Goal: Task Accomplishment & Management: Complete application form

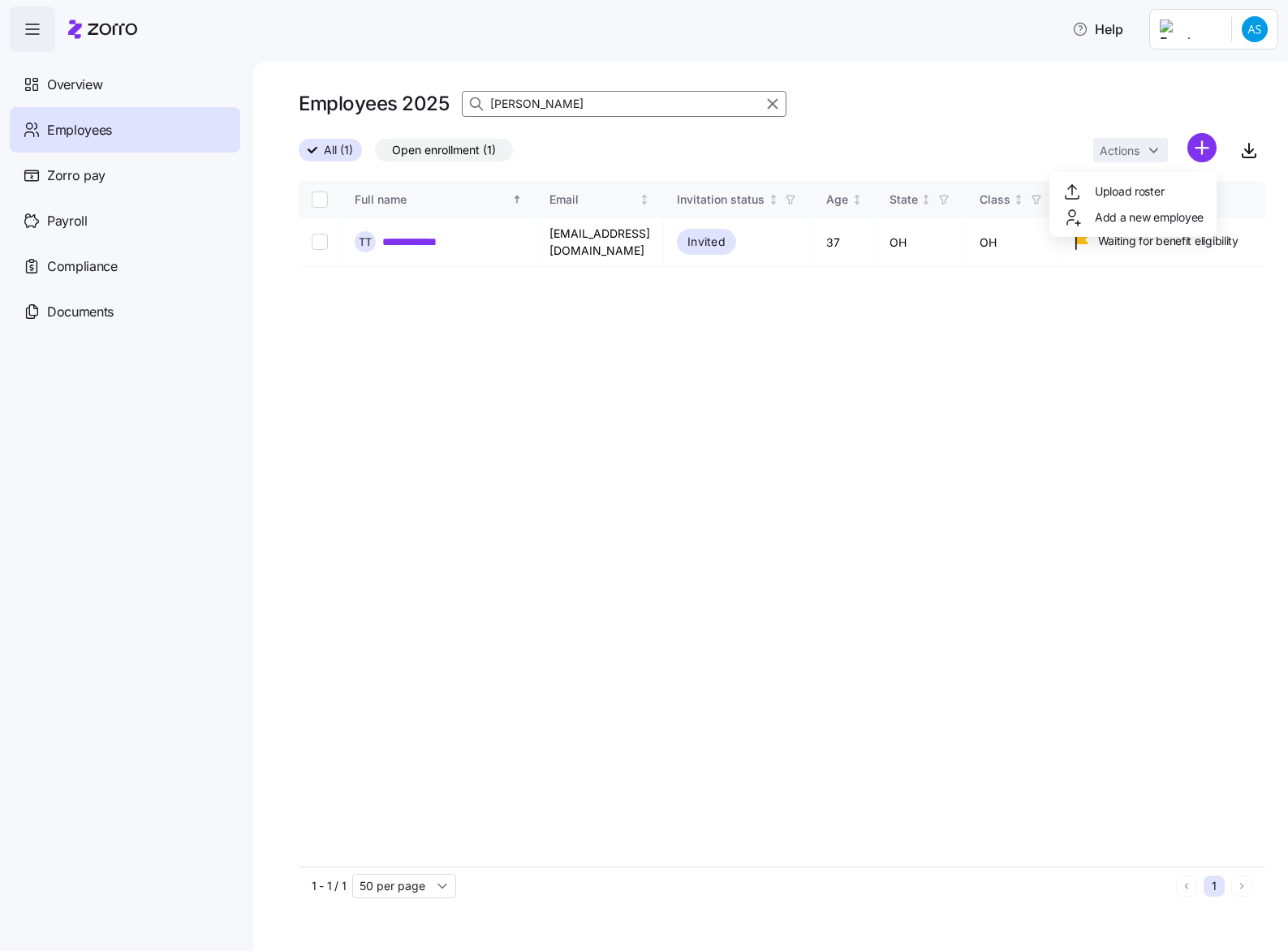
click at [118, 547] on html "**********" at bounding box center [644, 470] width 1288 height 941
drag, startPoint x: 631, startPoint y: 103, endPoint x: 303, endPoint y: 129, distance: 329.0
click at [303, 129] on div "Employees 2025 [PERSON_NAME]" at bounding box center [781, 109] width 966 height 45
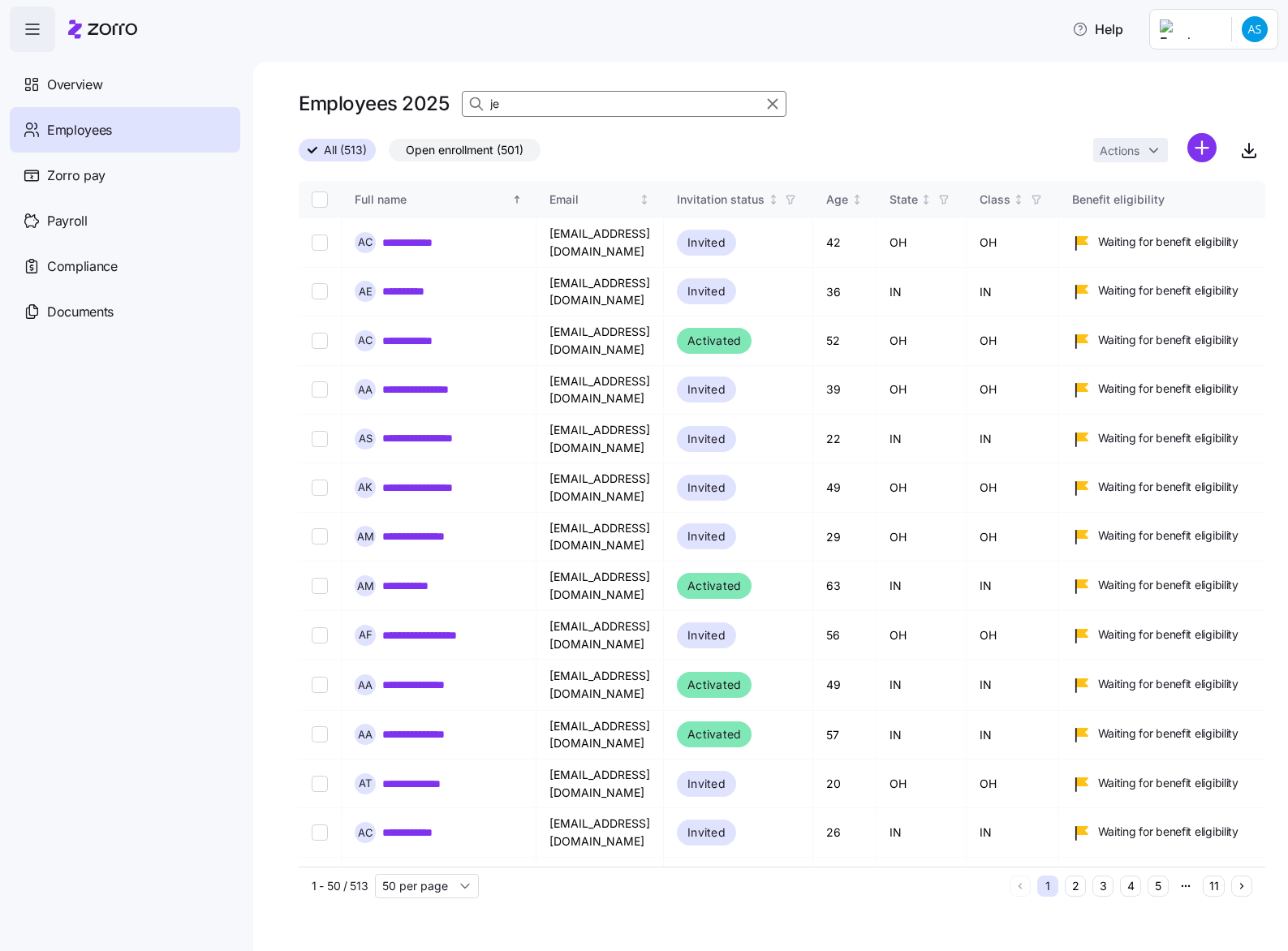
click at [522, 97] on input "je" at bounding box center [624, 104] width 324 height 26
click at [534, 106] on input "je" at bounding box center [624, 104] width 324 height 26
click at [540, 106] on input "je" at bounding box center [624, 104] width 324 height 26
click at [774, 109] on icon "button" at bounding box center [773, 104] width 18 height 19
click at [774, 107] on div "Employees 2025 je" at bounding box center [781, 104] width 966 height 33
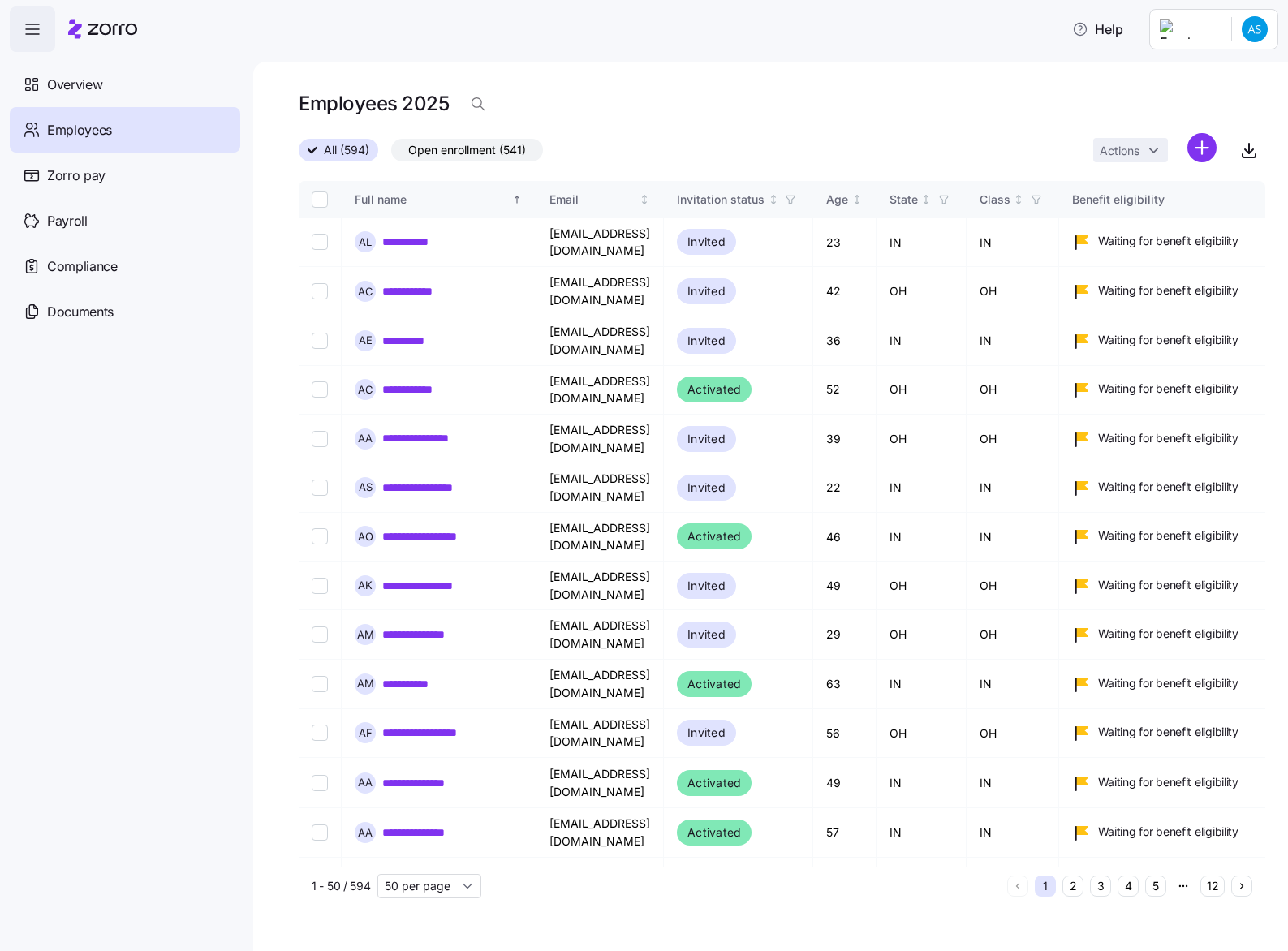
click at [598, 98] on div "Employees 2025" at bounding box center [781, 104] width 966 height 33
click at [576, 107] on div "Employees 2025" at bounding box center [781, 104] width 966 height 33
click at [483, 103] on icon "button" at bounding box center [478, 104] width 16 height 16
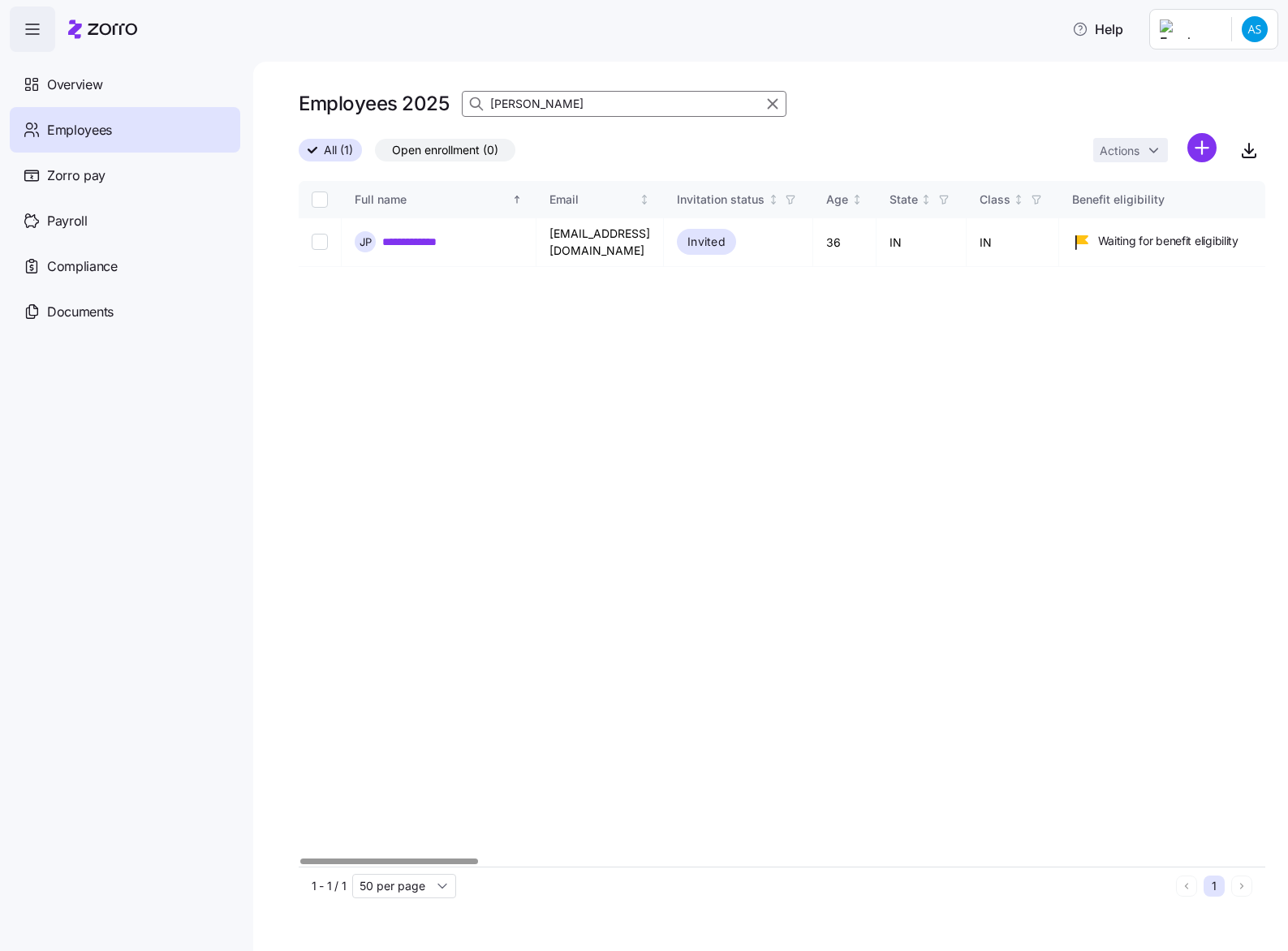
type input "[PERSON_NAME]"
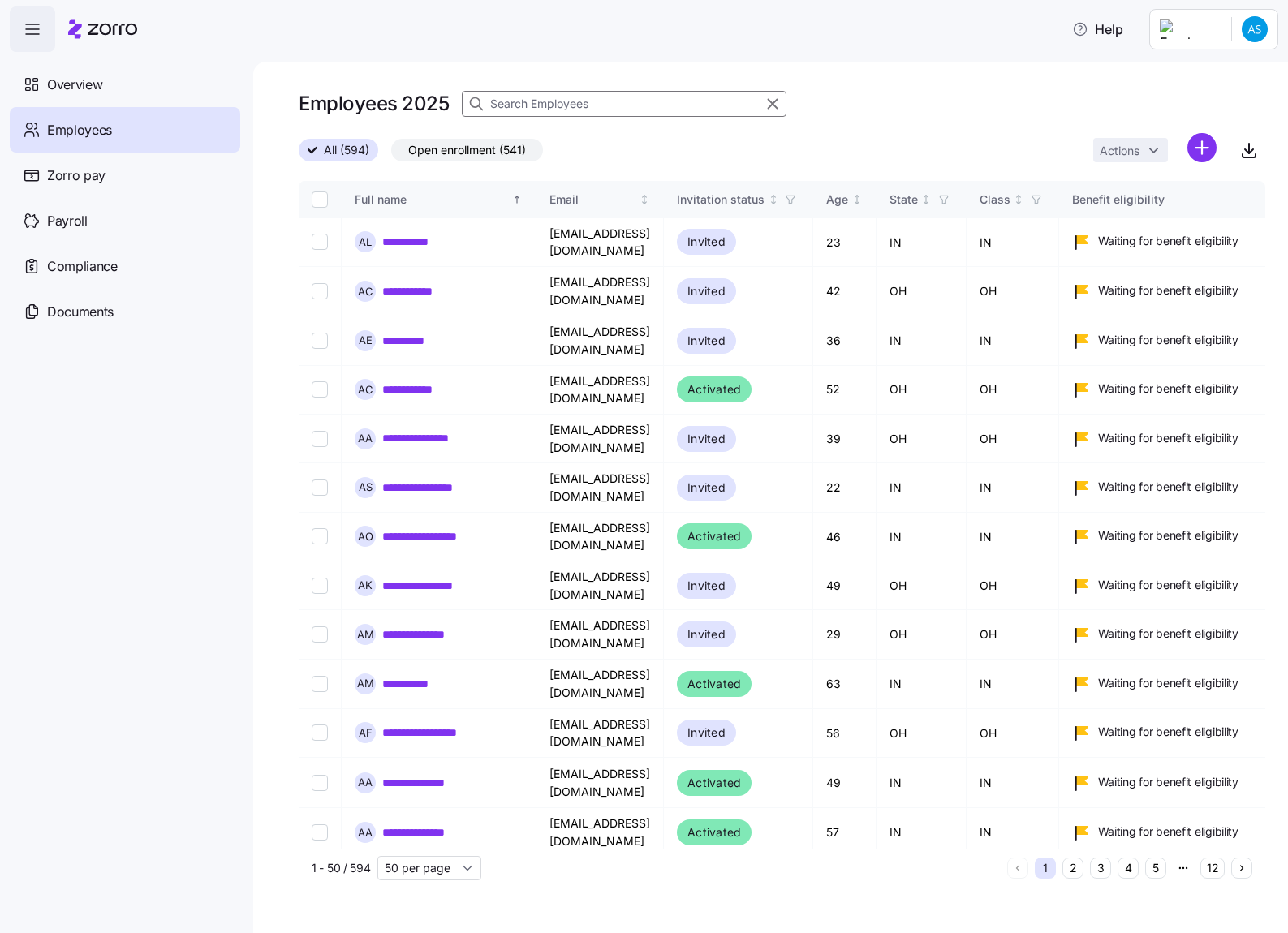
click at [529, 92] on input at bounding box center [624, 104] width 324 height 26
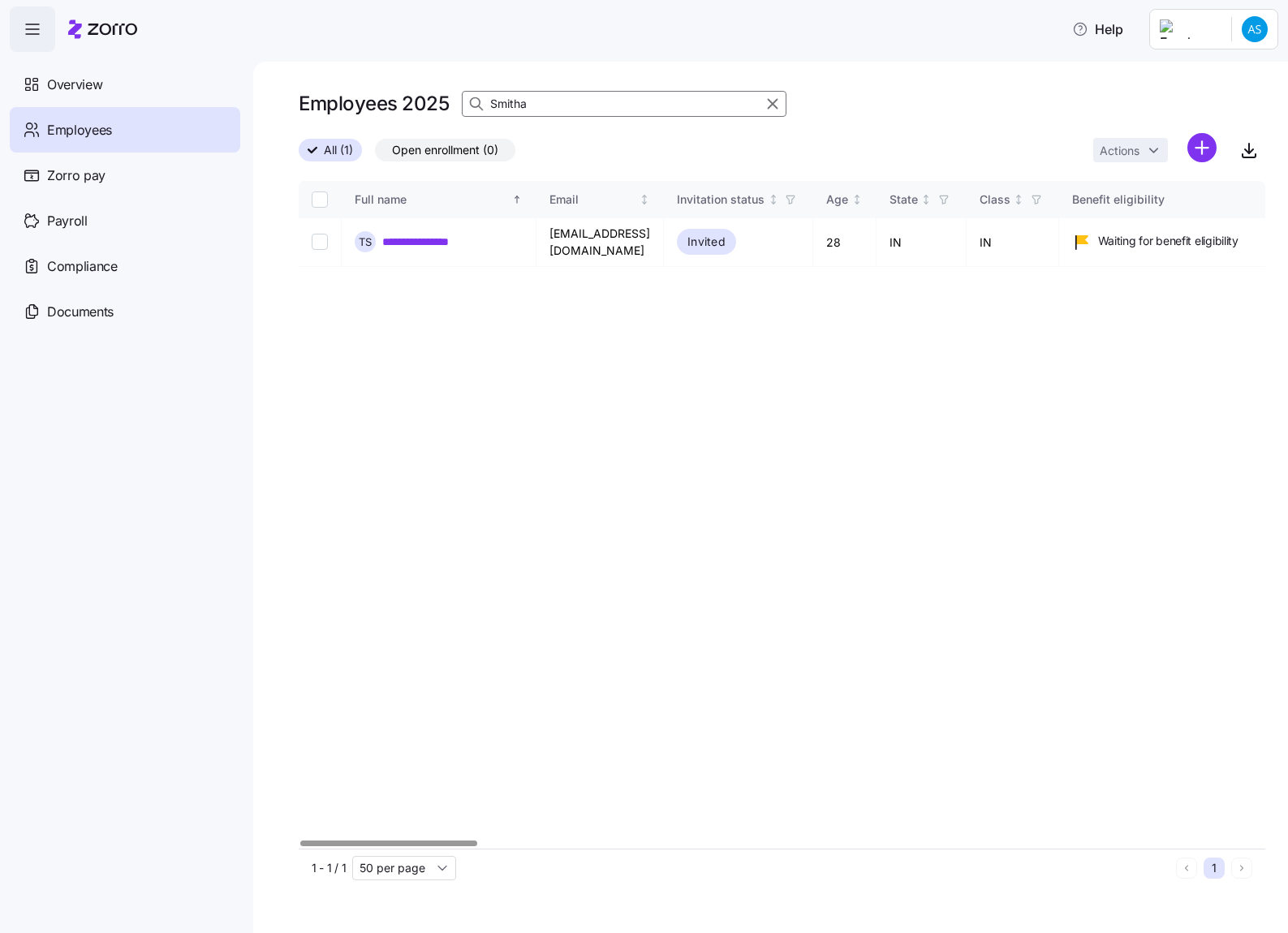
click at [617, 95] on input "Smitha" at bounding box center [624, 104] width 324 height 26
click at [576, 102] on input "Adeleye" at bounding box center [624, 104] width 324 height 26
click at [546, 98] on input "[PERSON_NAME]" at bounding box center [624, 104] width 324 height 26
type input "[PERSON_NAME]"
click at [429, 234] on link "**********" at bounding box center [421, 242] width 79 height 16
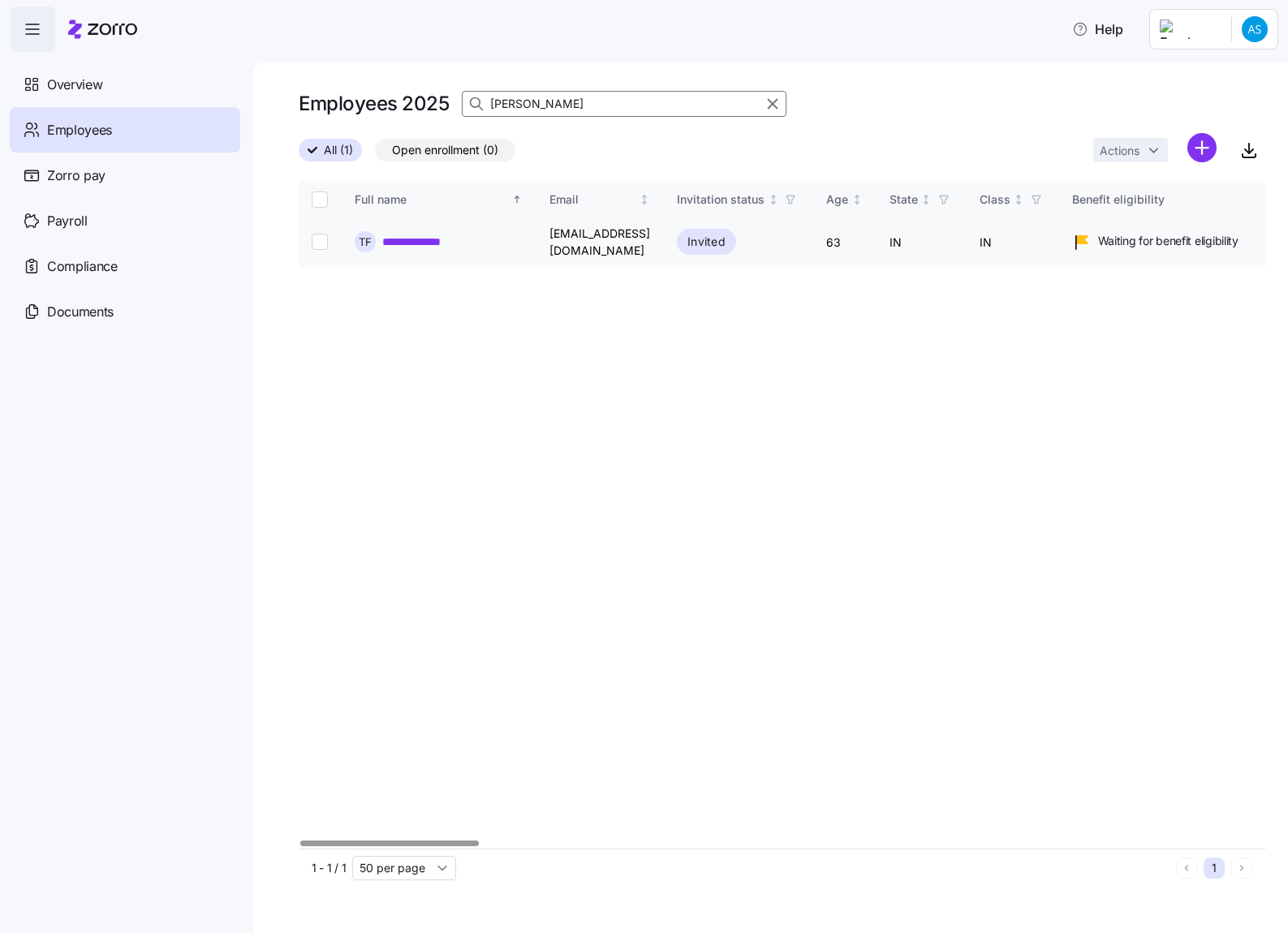
click at [424, 238] on link "**********" at bounding box center [421, 242] width 79 height 16
click at [402, 238] on link "**********" at bounding box center [421, 242] width 79 height 16
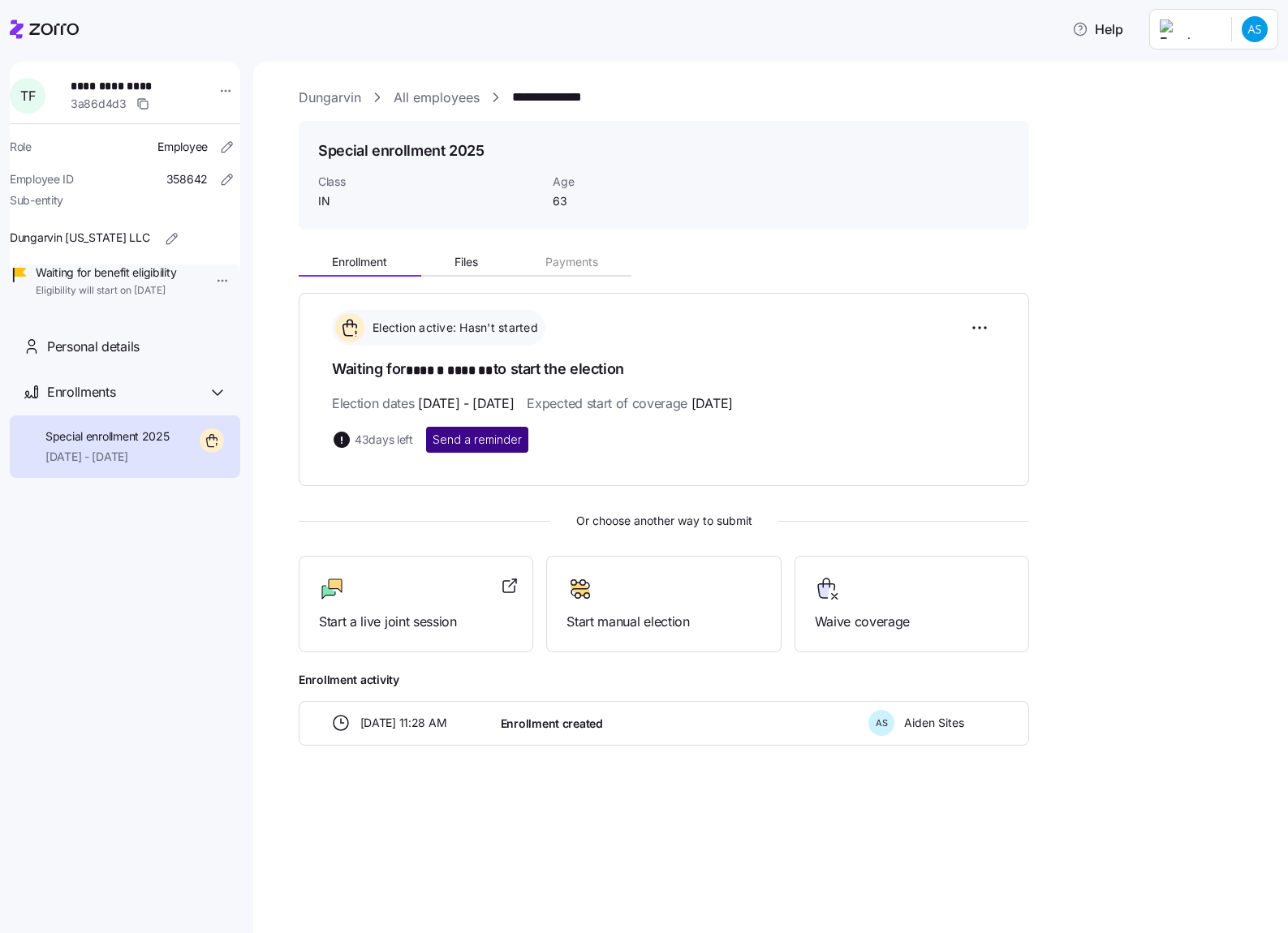
click at [470, 439] on span "Send a reminder" at bounding box center [477, 440] width 89 height 16
click at [1252, 34] on icon "button" at bounding box center [1257, 36] width 13 height 13
click at [1052, 122] on div "**********" at bounding box center [781, 455] width 966 height 736
click at [66, 29] on icon at bounding box center [44, 29] width 69 height 19
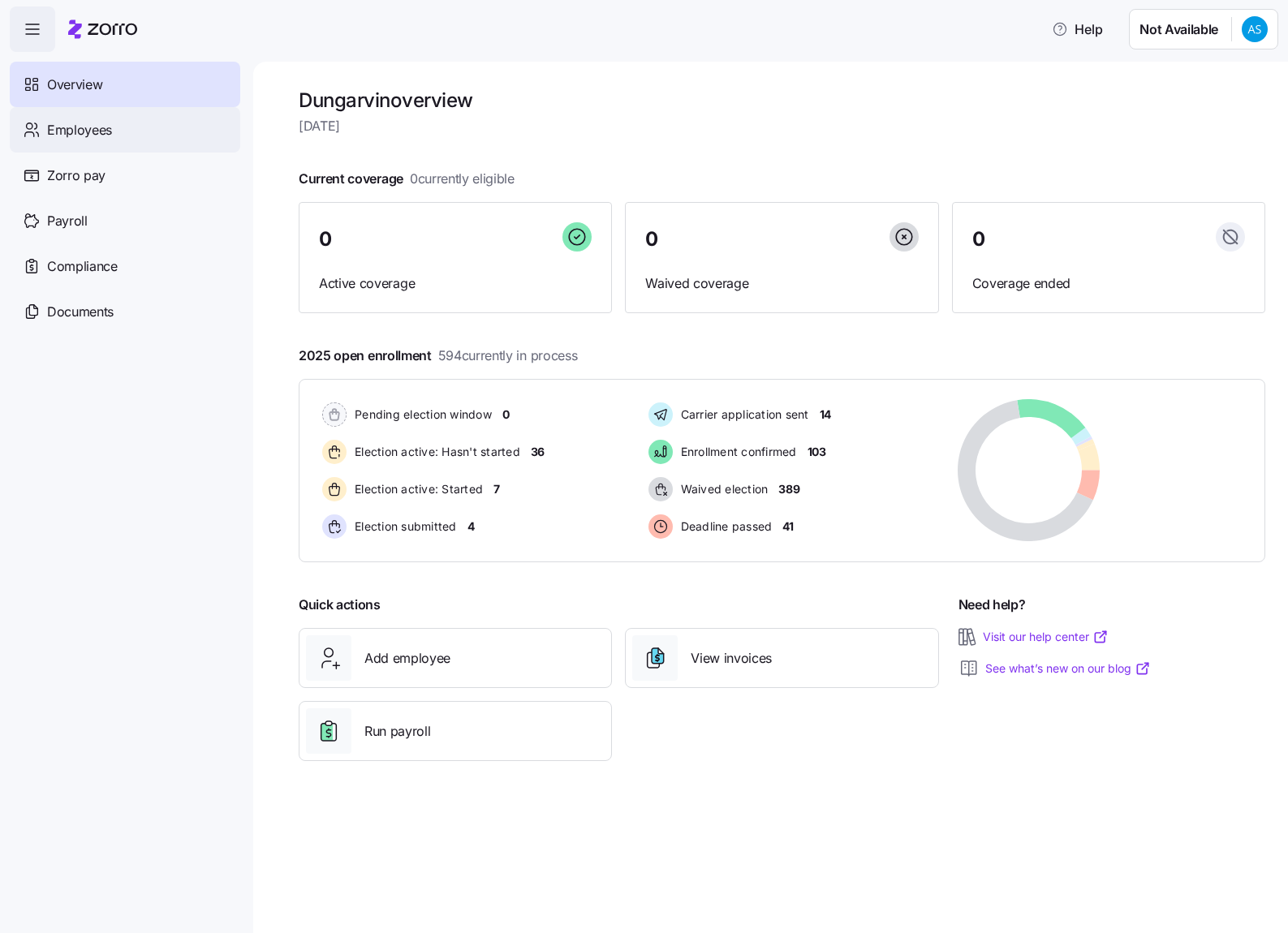
click at [167, 132] on div "Employees" at bounding box center [125, 130] width 230 height 45
click at [744, 135] on span "[DATE]" at bounding box center [781, 126] width 966 height 20
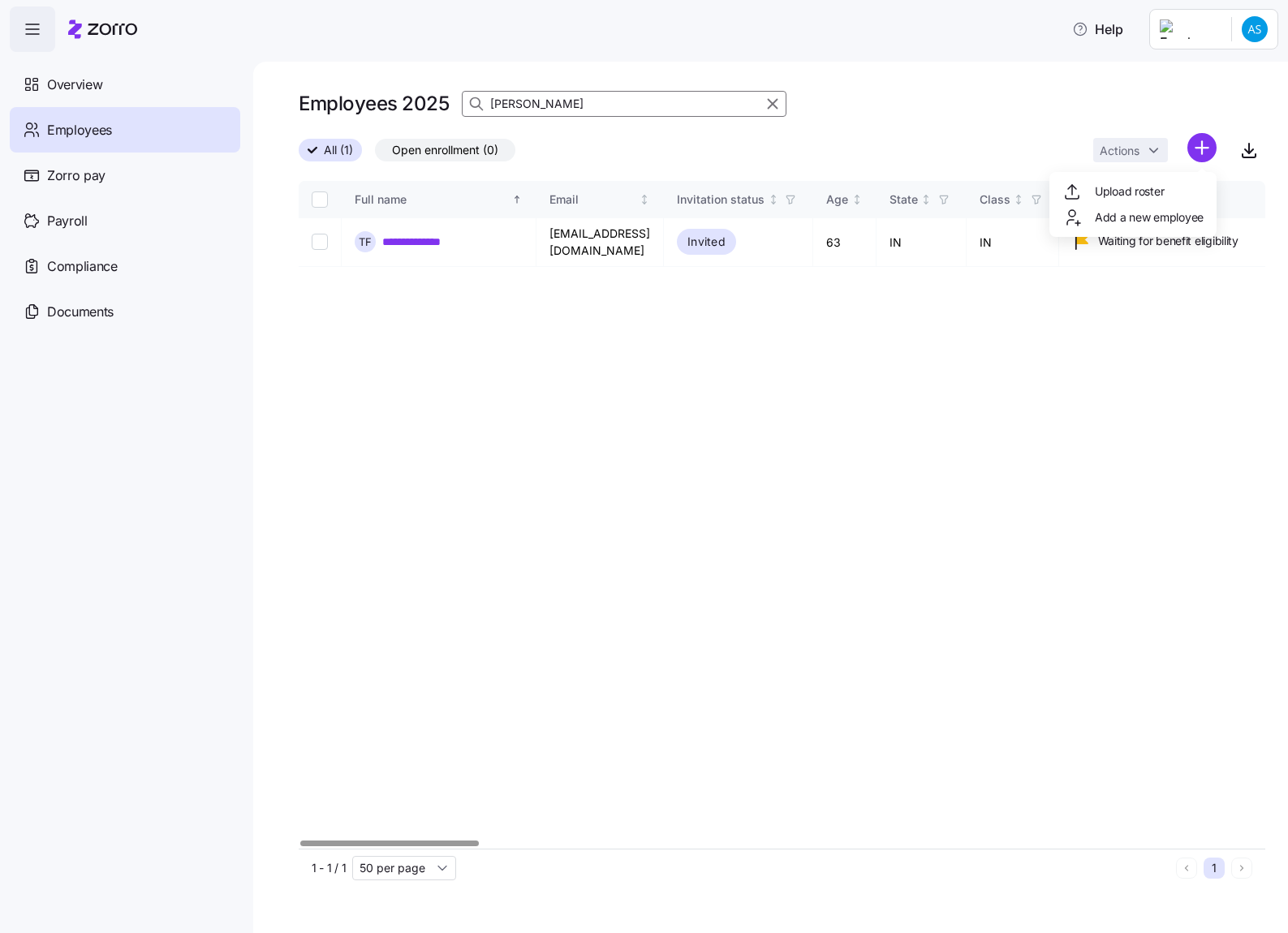
click at [1202, 153] on html "**********" at bounding box center [644, 462] width 1288 height 923
click at [1126, 211] on span "Add a new employee" at bounding box center [1149, 217] width 108 height 16
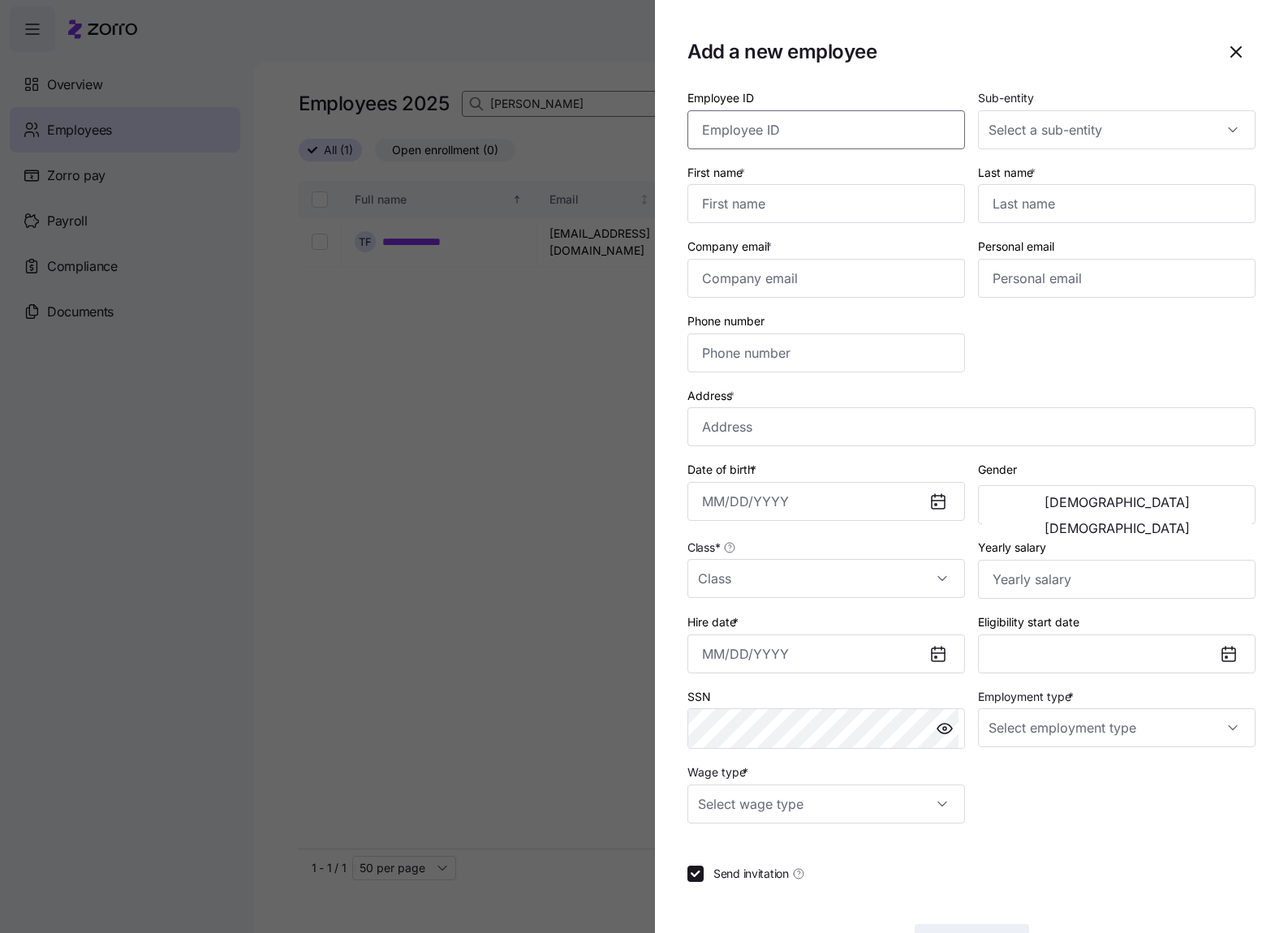
click at [844, 122] on input "Employee ID" at bounding box center [825, 130] width 277 height 39
paste input "358650"
type input "358650"
click at [1178, 132] on input "Sub-entity" at bounding box center [1116, 130] width 277 height 39
click at [1061, 123] on input "Sub-entity" at bounding box center [1116, 130] width 277 height 39
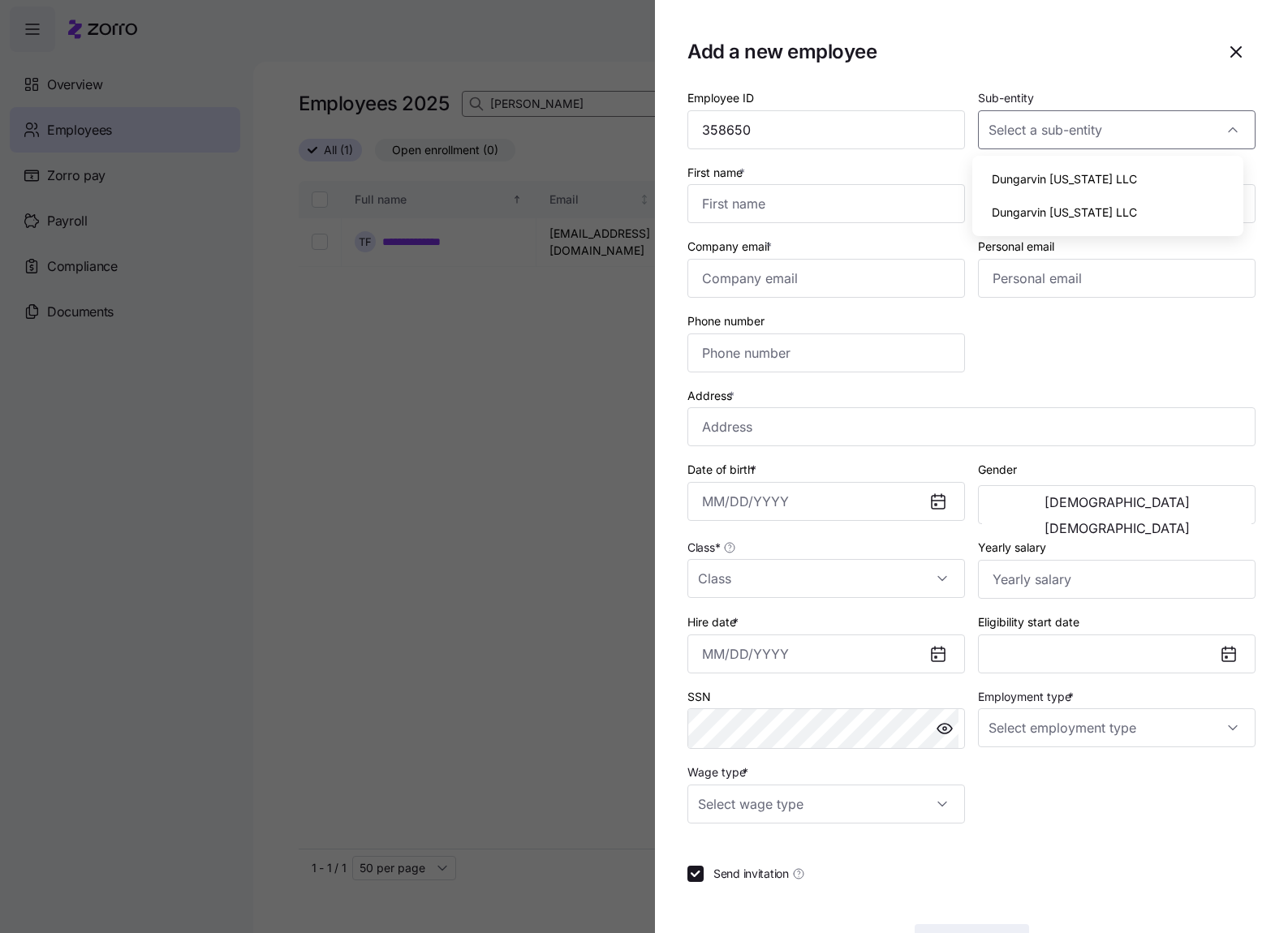
click at [1064, 179] on span "Dungarvin [US_STATE] LLC" at bounding box center [1063, 179] width 145 height 18
type input "Dungarvin [US_STATE] LLC"
click at [858, 576] on input "Class *" at bounding box center [825, 579] width 277 height 39
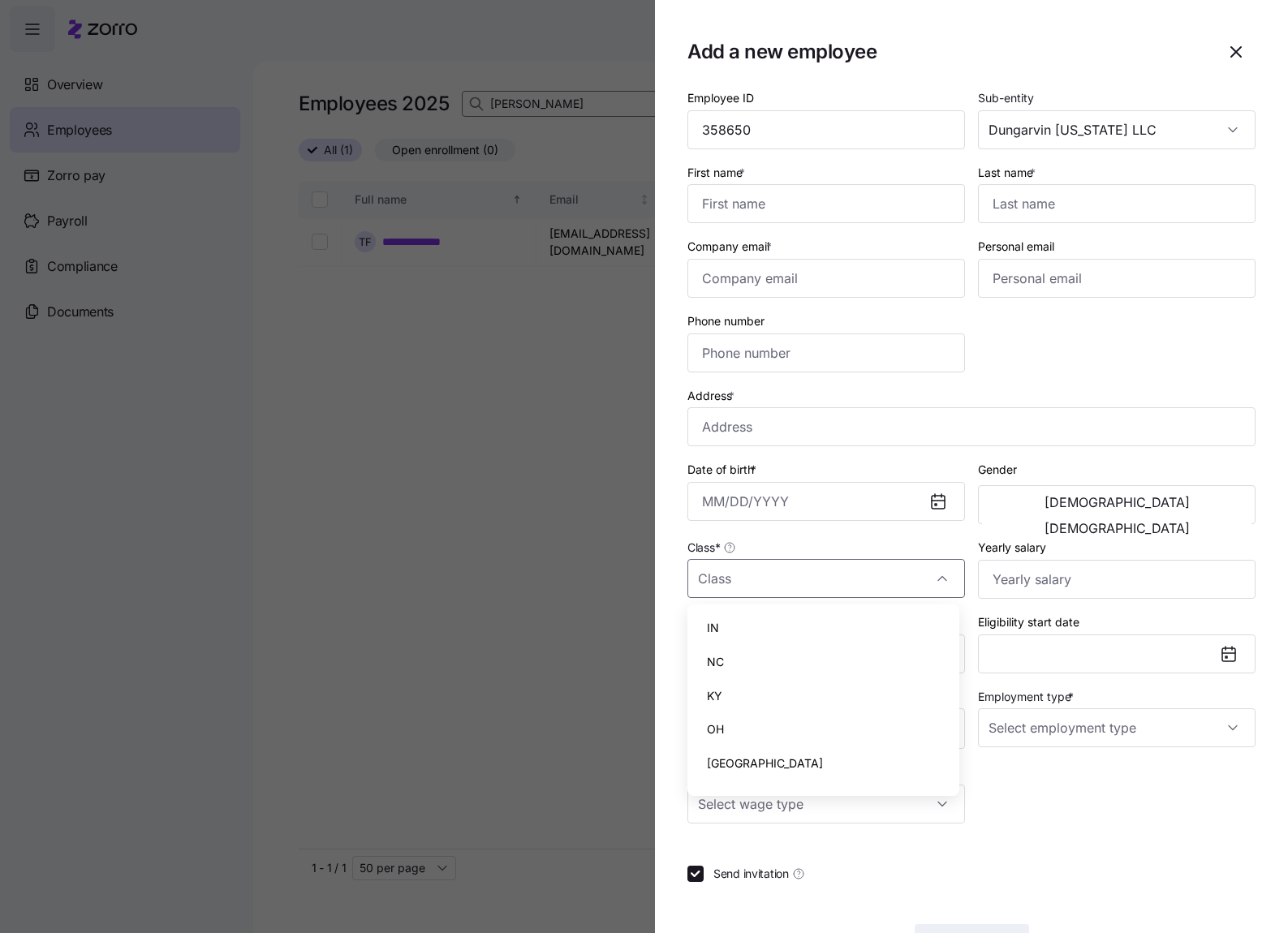
click at [799, 631] on div "IN" at bounding box center [823, 629] width 259 height 35
type input "IN"
click at [1047, 200] on input "Last name *" at bounding box center [1116, 203] width 277 height 39
click at [835, 192] on input "First name *" at bounding box center [825, 203] width 277 height 39
paste input "Chrysanthemum"
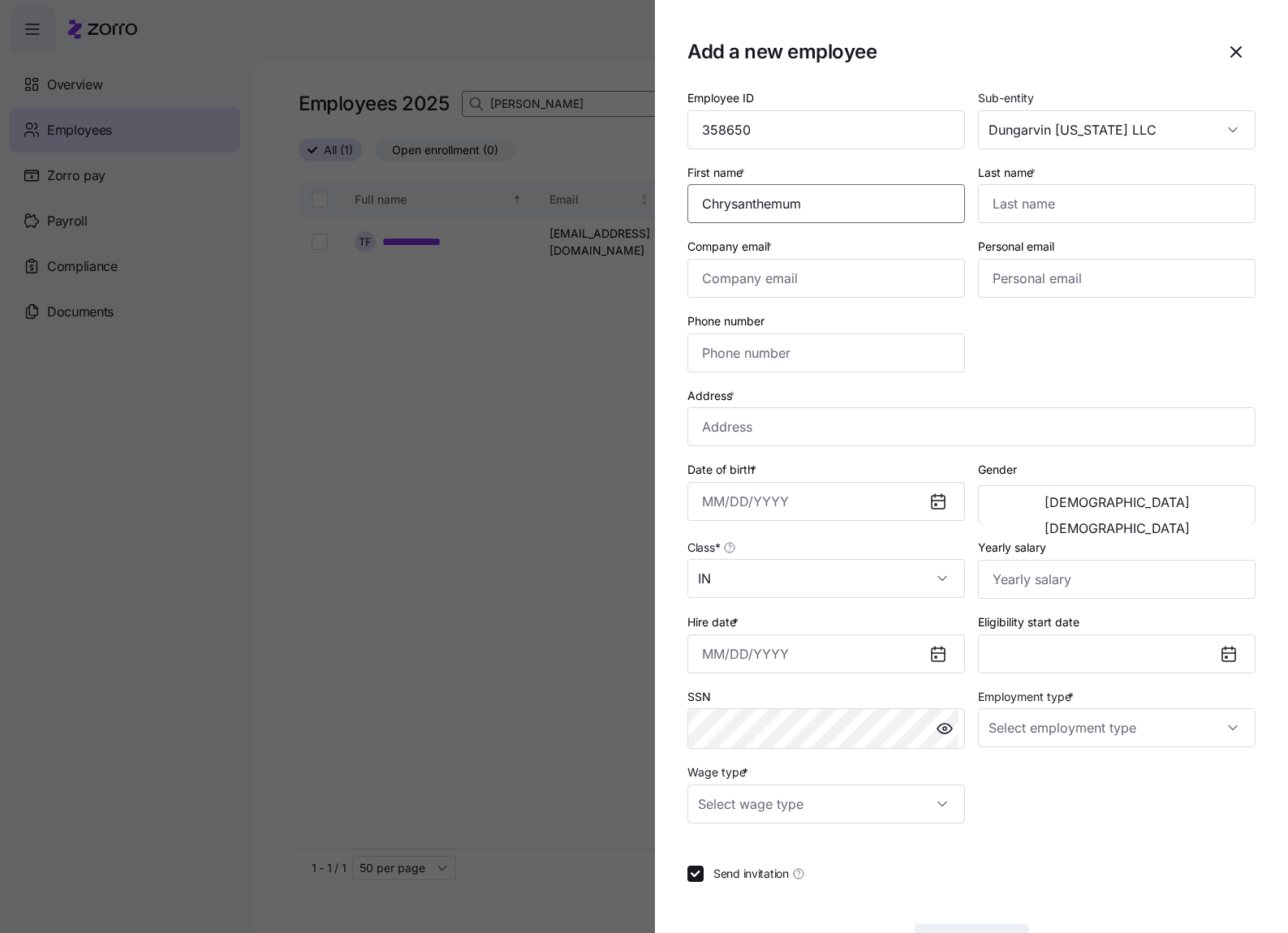
type input "Chrysanthemum"
click at [1069, 194] on input "Last name *" at bounding box center [1116, 203] width 277 height 39
paste input "Johanan"
type input "Johanan"
click at [845, 275] on input "Company email *" at bounding box center [825, 278] width 277 height 39
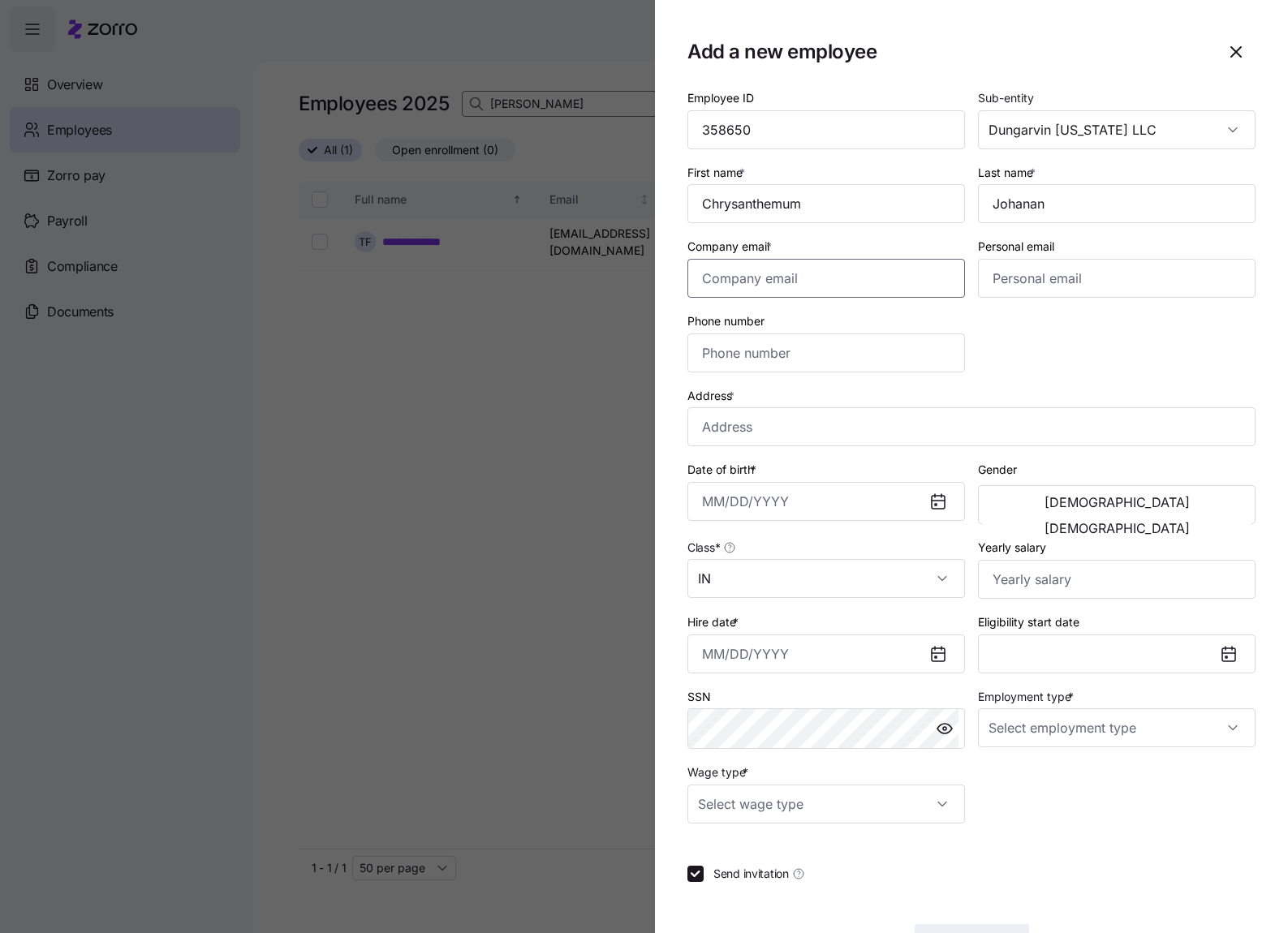
paste input "[EMAIL_ADDRESS][DOMAIN_NAME]"
type input "[EMAIL_ADDRESS][DOMAIN_NAME]"
click at [859, 319] on div "Phone number" at bounding box center [825, 342] width 277 height 61
click at [823, 350] on input "Phone number" at bounding box center [825, 353] width 277 height 39
paste input "[PHONE_NUMBER]"
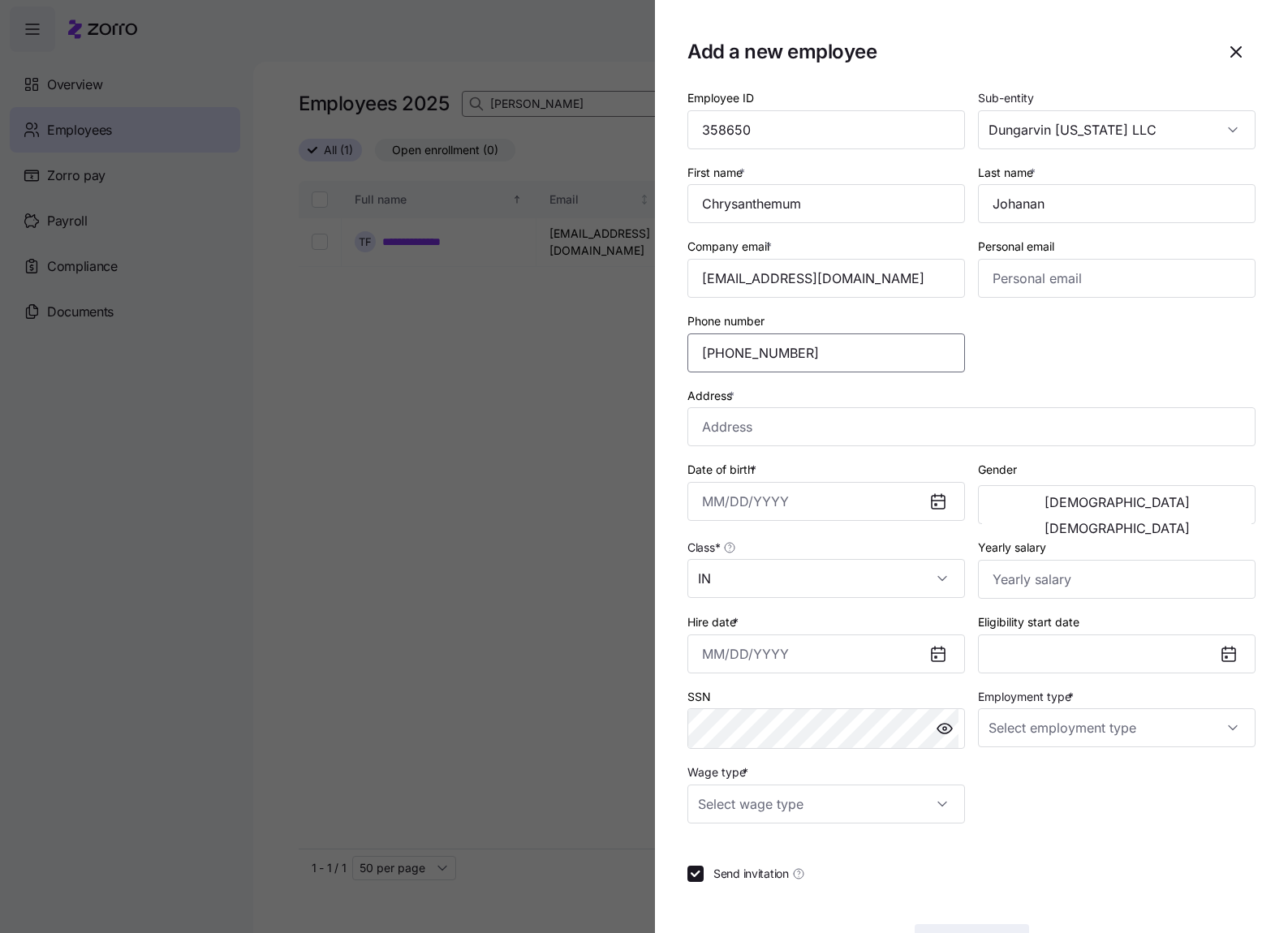
type input "[PHONE_NUMBER]"
click at [791, 433] on input "Address *" at bounding box center [971, 426] width 568 height 39
paste input "[STREET_ADDRESS]"
click at [800, 434] on input "[STREET_ADDRESS]" at bounding box center [971, 426] width 568 height 39
click at [805, 428] on input "[STREET_ADDRESS]" at bounding box center [971, 426] width 568 height 39
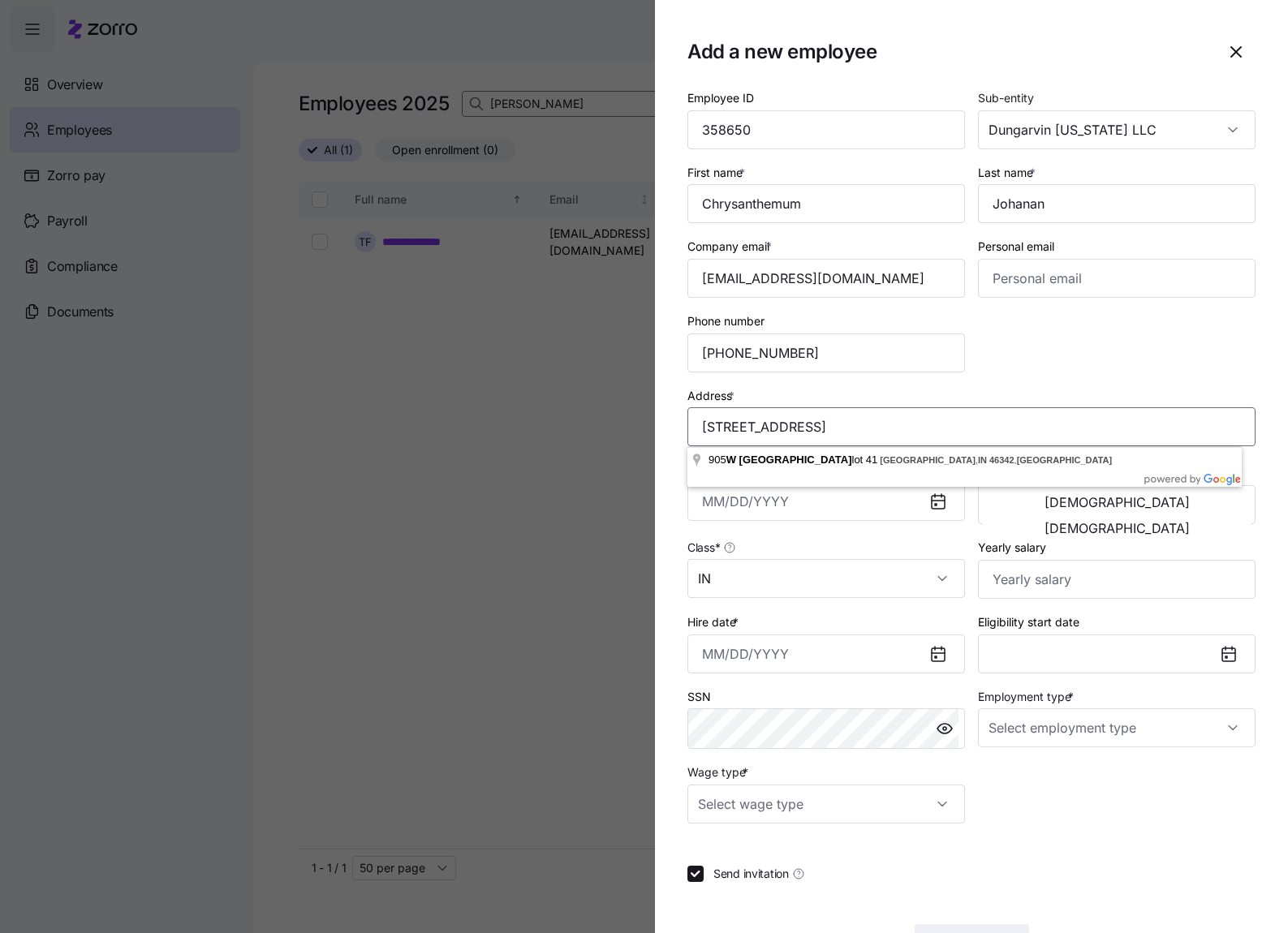
type input "[STREET_ADDRESS]"
click at [715, 650] on input "Hire date *" at bounding box center [825, 654] width 277 height 39
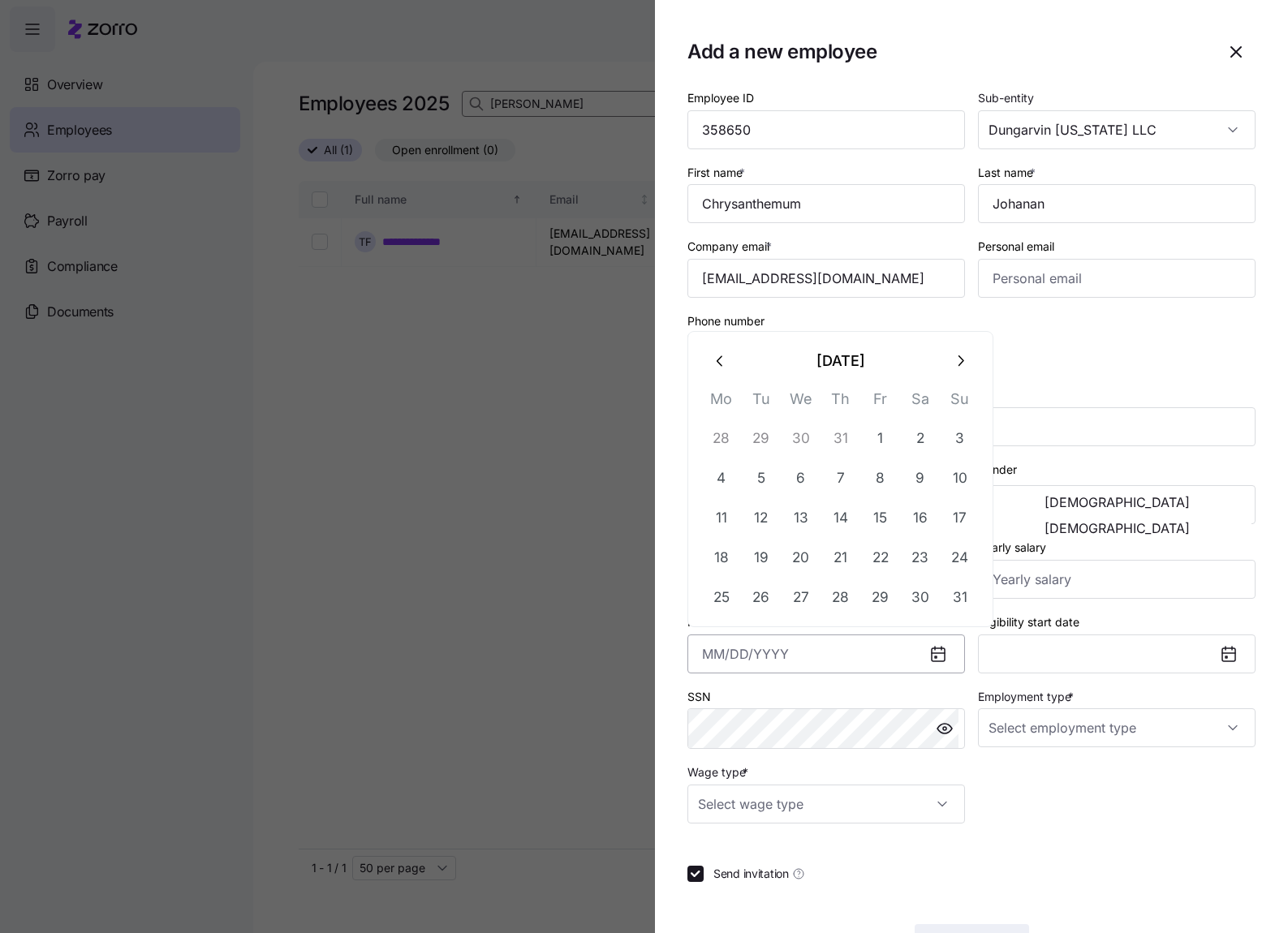
paste input "[DATE]"
type input "[DATE]"
click at [1215, 727] on input "Employment type *" at bounding box center [1116, 728] width 277 height 39
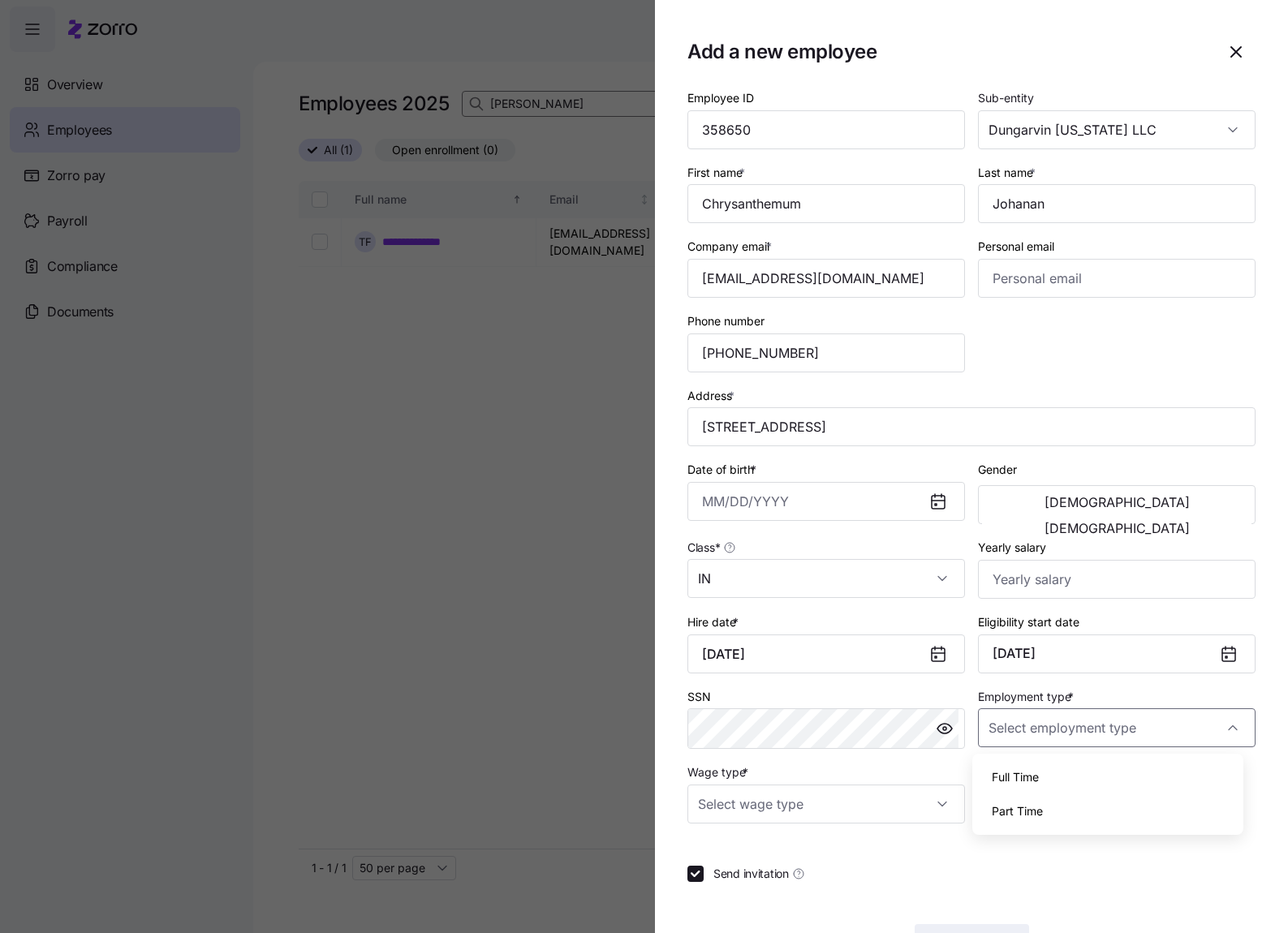
click at [1034, 812] on span "Part Time" at bounding box center [1016, 811] width 51 height 18
type input "Part Time"
click at [719, 498] on input "Date of birth *" at bounding box center [825, 501] width 277 height 39
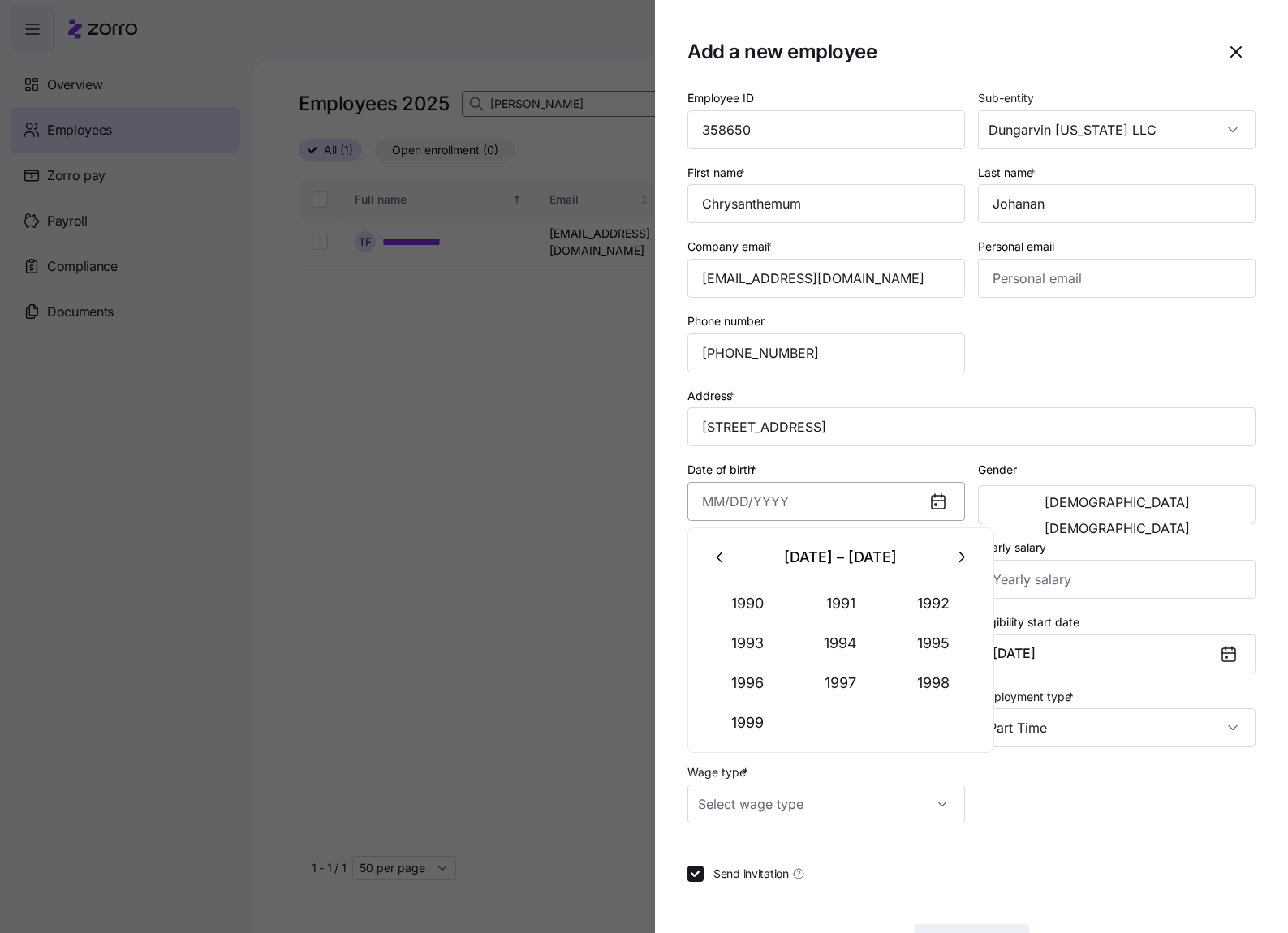
paste input "[DATE]"
type input "[DATE]"
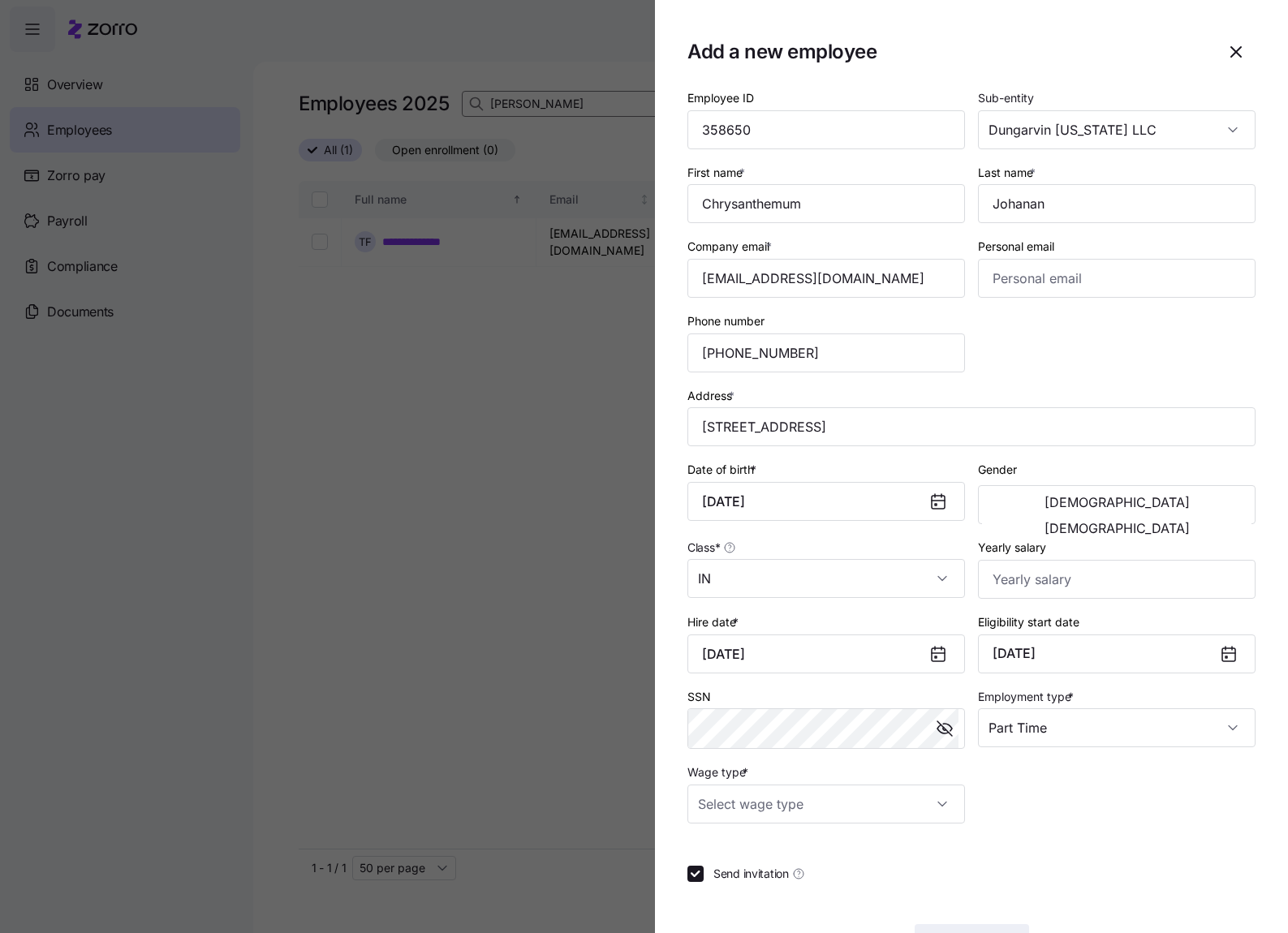
click at [1059, 473] on div "Gender [DEMOGRAPHIC_DATA] [DEMOGRAPHIC_DATA]" at bounding box center [1116, 492] width 277 height 65
click at [1169, 515] on button "[DEMOGRAPHIC_DATA]" at bounding box center [1116, 528] width 270 height 26
click at [922, 812] on input "Wage type *" at bounding box center [825, 804] width 277 height 39
click at [807, 880] on div "Hourly" at bounding box center [823, 888] width 259 height 35
type input "Hourly"
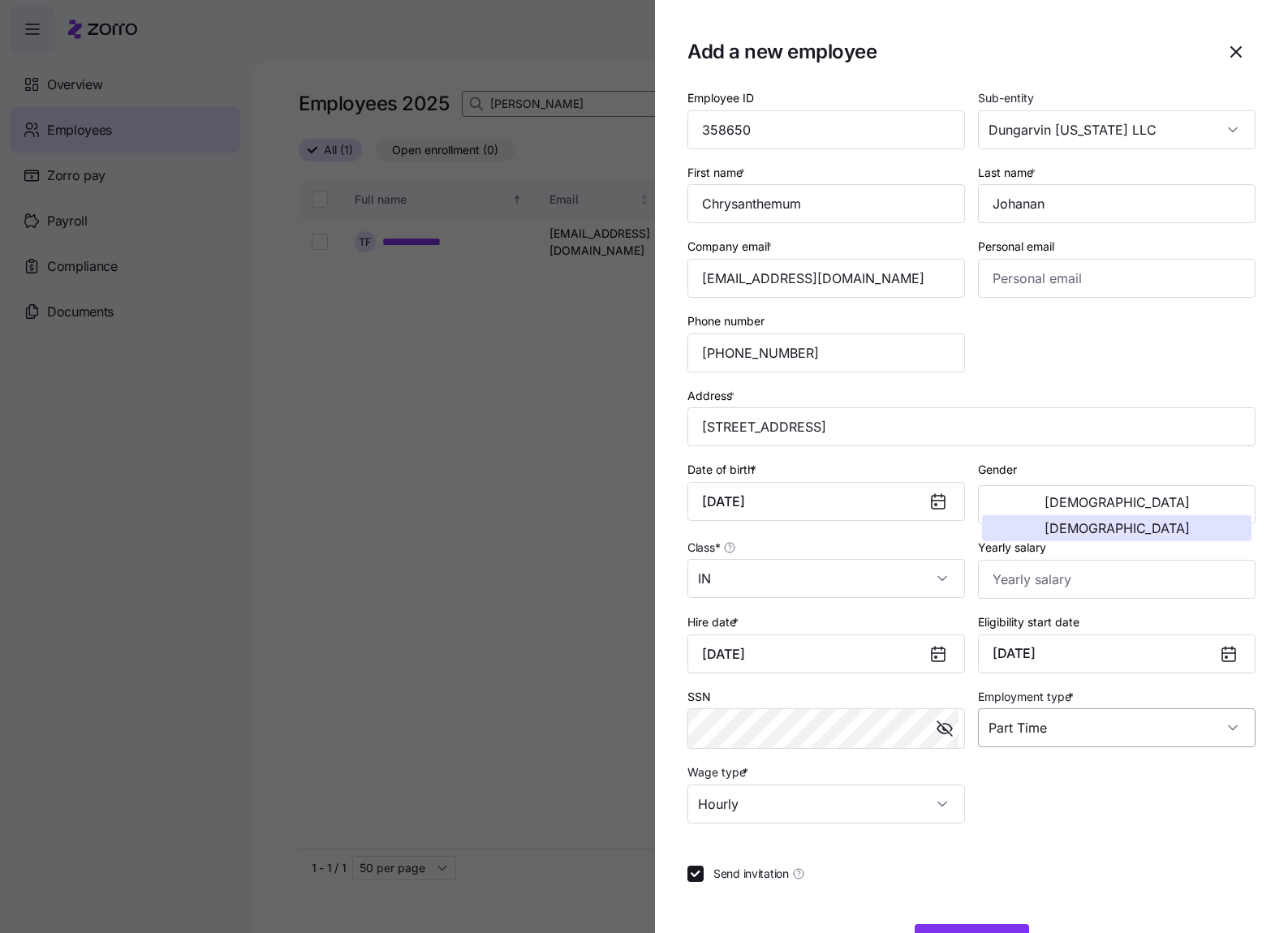
click at [1222, 727] on input "Part Time" at bounding box center [1116, 728] width 277 height 39
click at [1056, 785] on div "Full Time" at bounding box center [1109, 778] width 259 height 35
type input "Full Time"
click at [1009, 566] on input "Yearly salary" at bounding box center [1116, 579] width 277 height 39
paste input "$31,356"
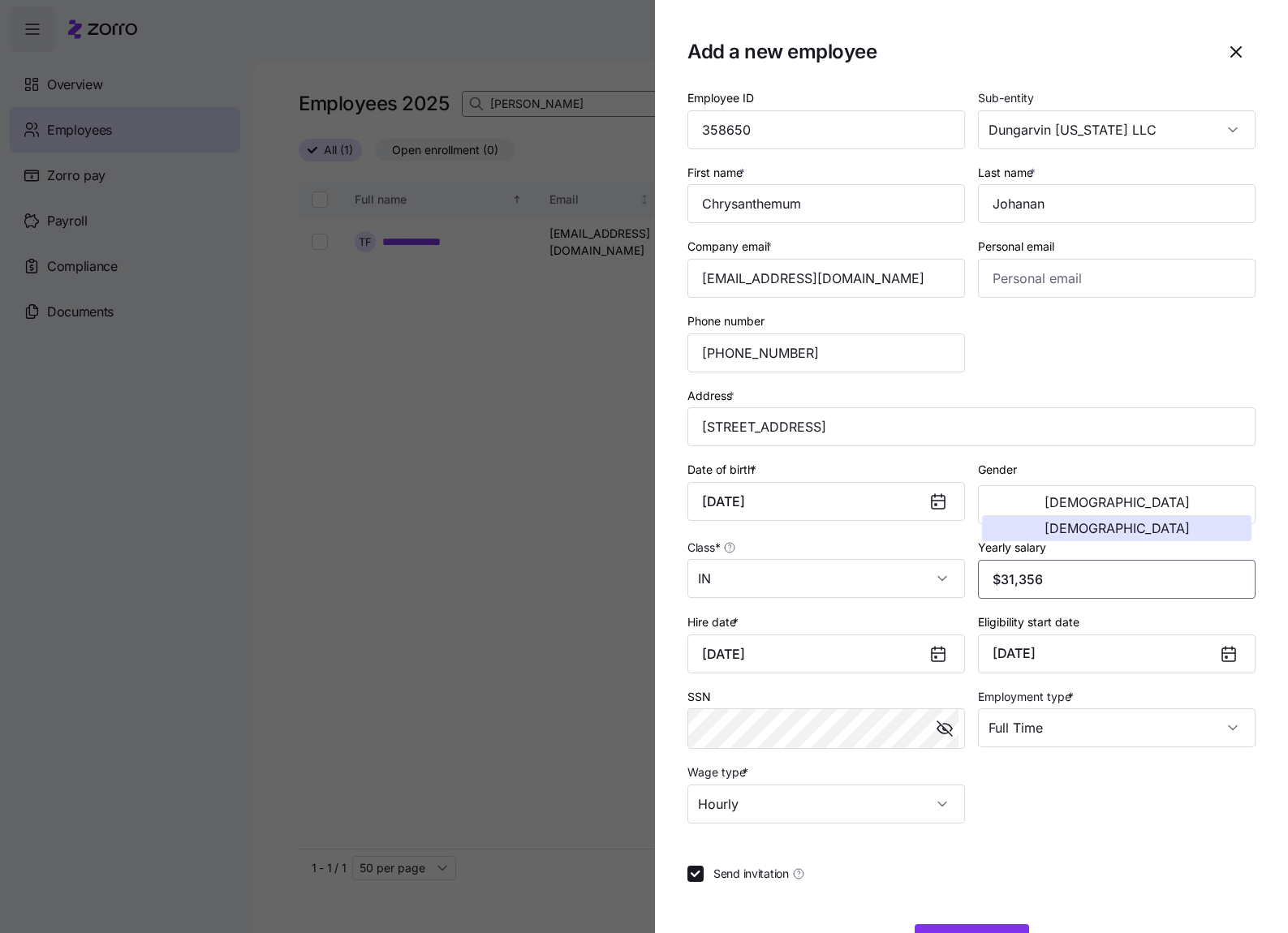
type input "$31,356"
click at [1085, 344] on div "Employee ID 358650 Sub-entity Dungarvin [US_STATE] LLC First name * Chrysanthem…" at bounding box center [970, 456] width 581 height 749
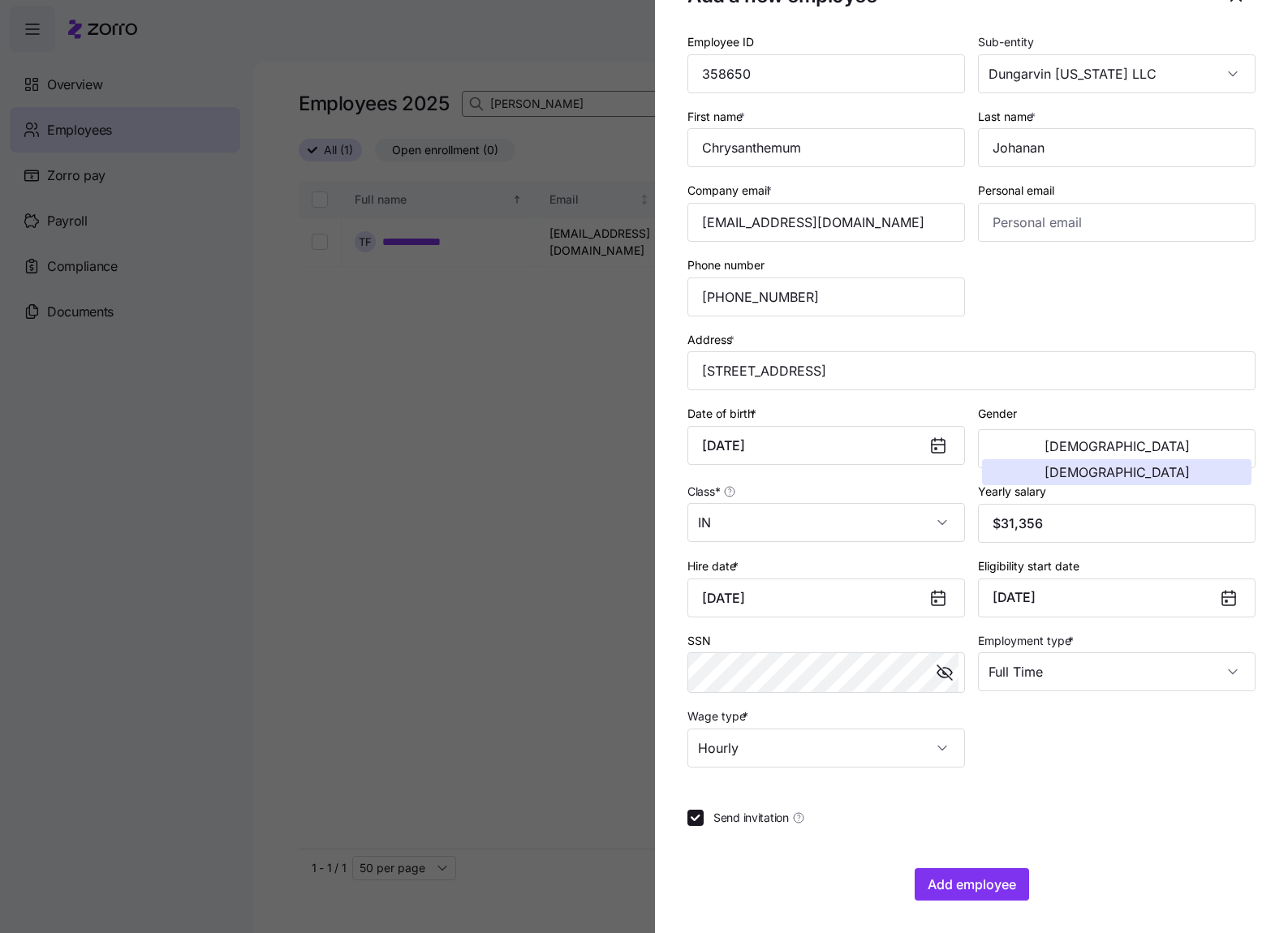
drag, startPoint x: 956, startPoint y: 889, endPoint x: 1101, endPoint y: 780, distance: 181.4
click at [1101, 780] on div "Employee ID 358650 Sub-entity Dungarvin [US_STATE] LLC First name * Chrysanthem…" at bounding box center [971, 466] width 568 height 870
click at [980, 880] on span "Add employee" at bounding box center [972, 885] width 88 height 19
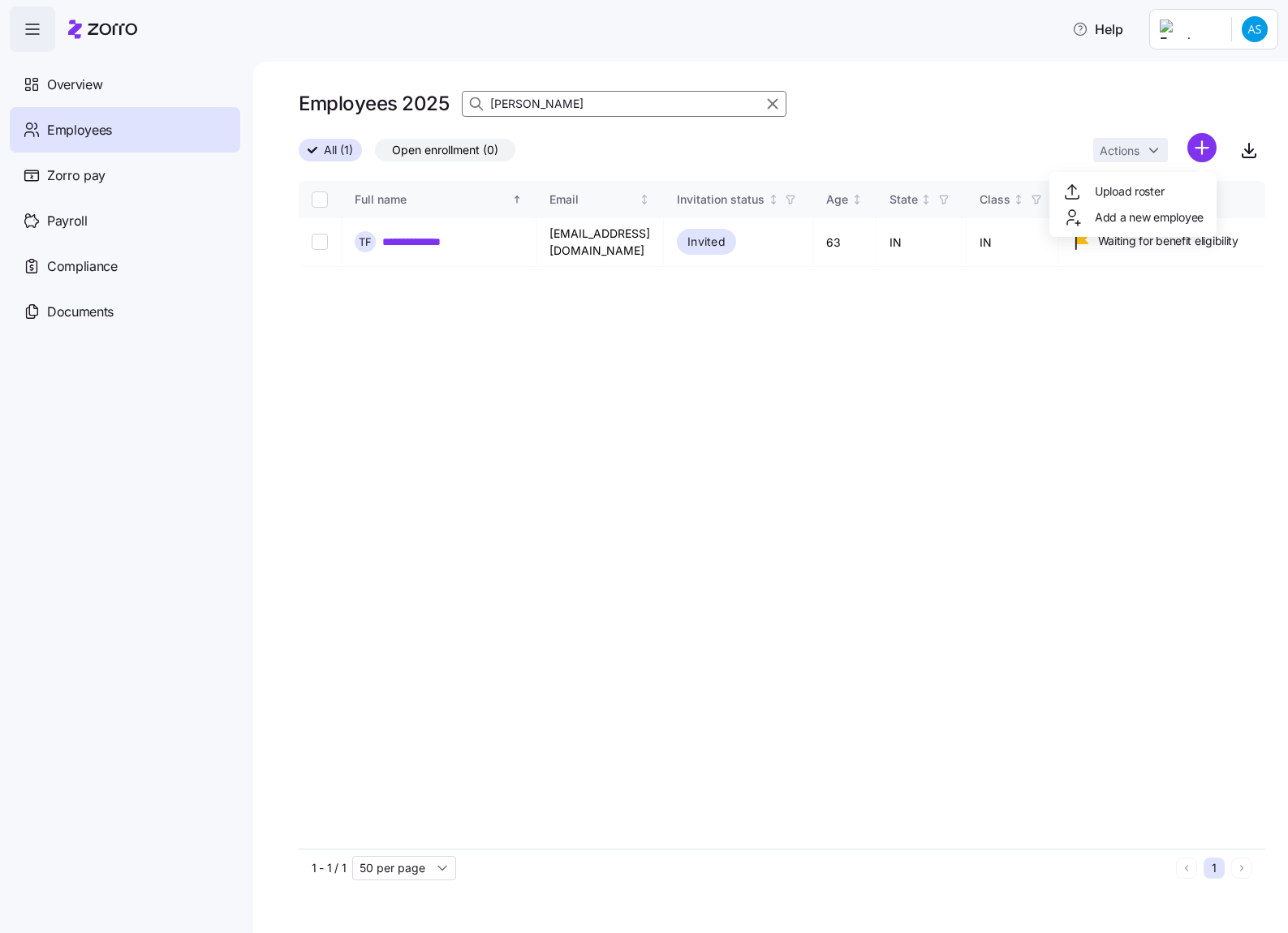
click at [1202, 147] on html "**********" at bounding box center [644, 462] width 1288 height 923
click at [1122, 227] on div "Add a new employee" at bounding box center [1133, 217] width 141 height 19
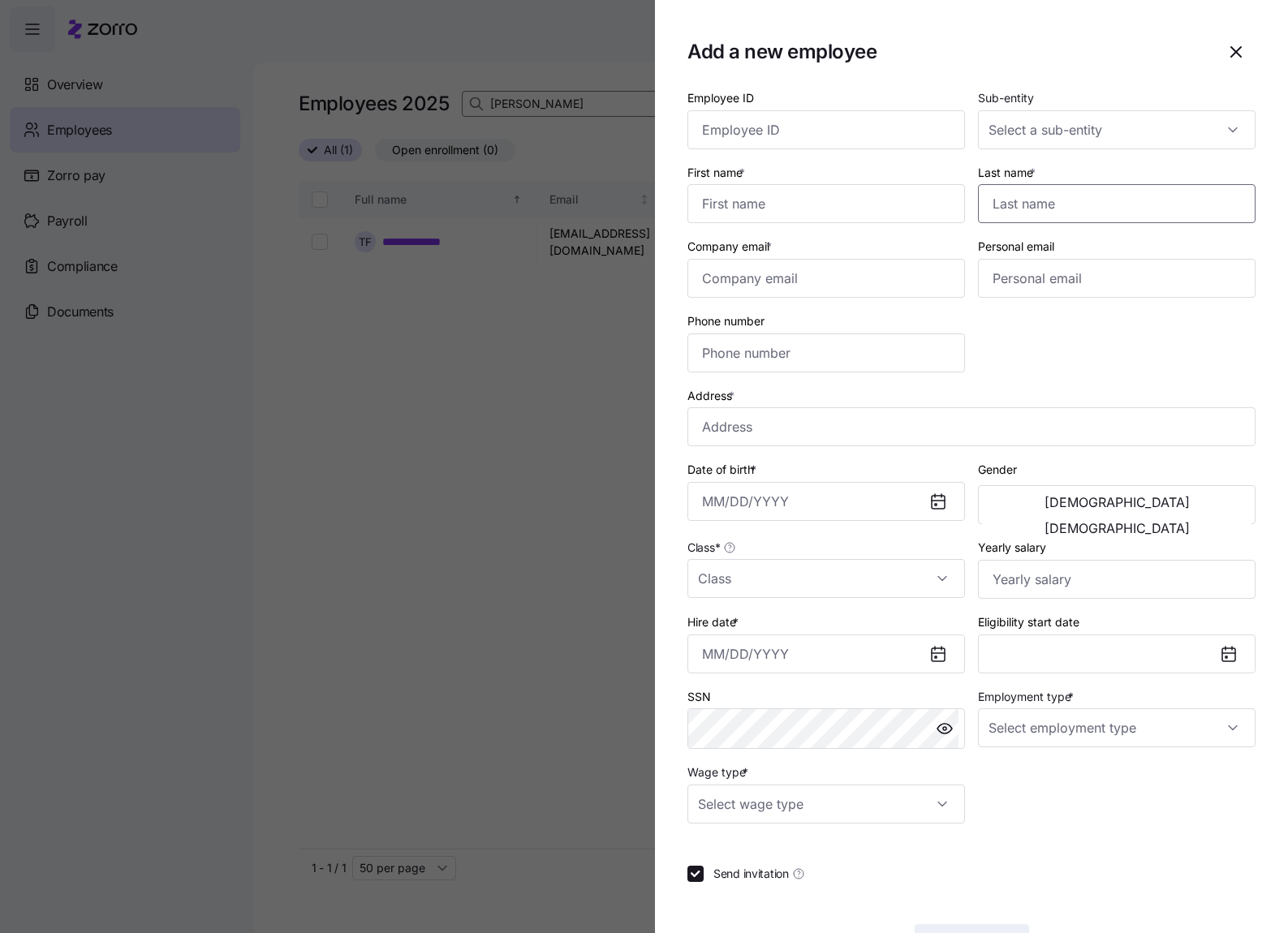
click at [1059, 203] on input "Last name *" at bounding box center [1116, 203] width 277 height 39
paste input "[PERSON_NAME]"
type input "[PERSON_NAME]"
drag, startPoint x: 870, startPoint y: 204, endPoint x: 912, endPoint y: 210, distance: 42.4
click at [870, 204] on input "First name *" at bounding box center [825, 203] width 277 height 39
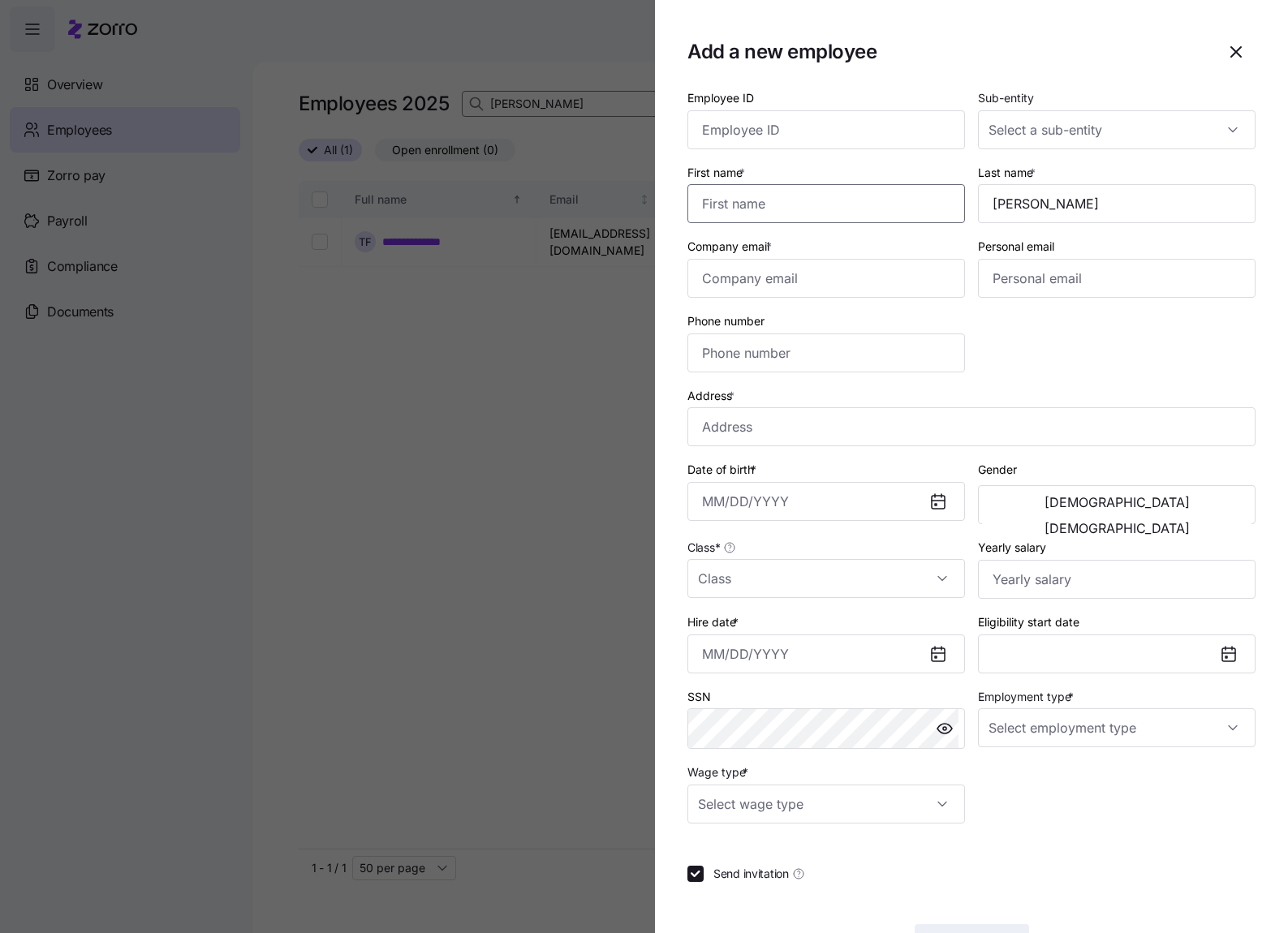
paste input "[GEOGRAPHIC_DATA]"
type input "[GEOGRAPHIC_DATA]"
click at [769, 124] on input "Employee ID" at bounding box center [825, 130] width 277 height 39
paste input "358652"
type input "358652"
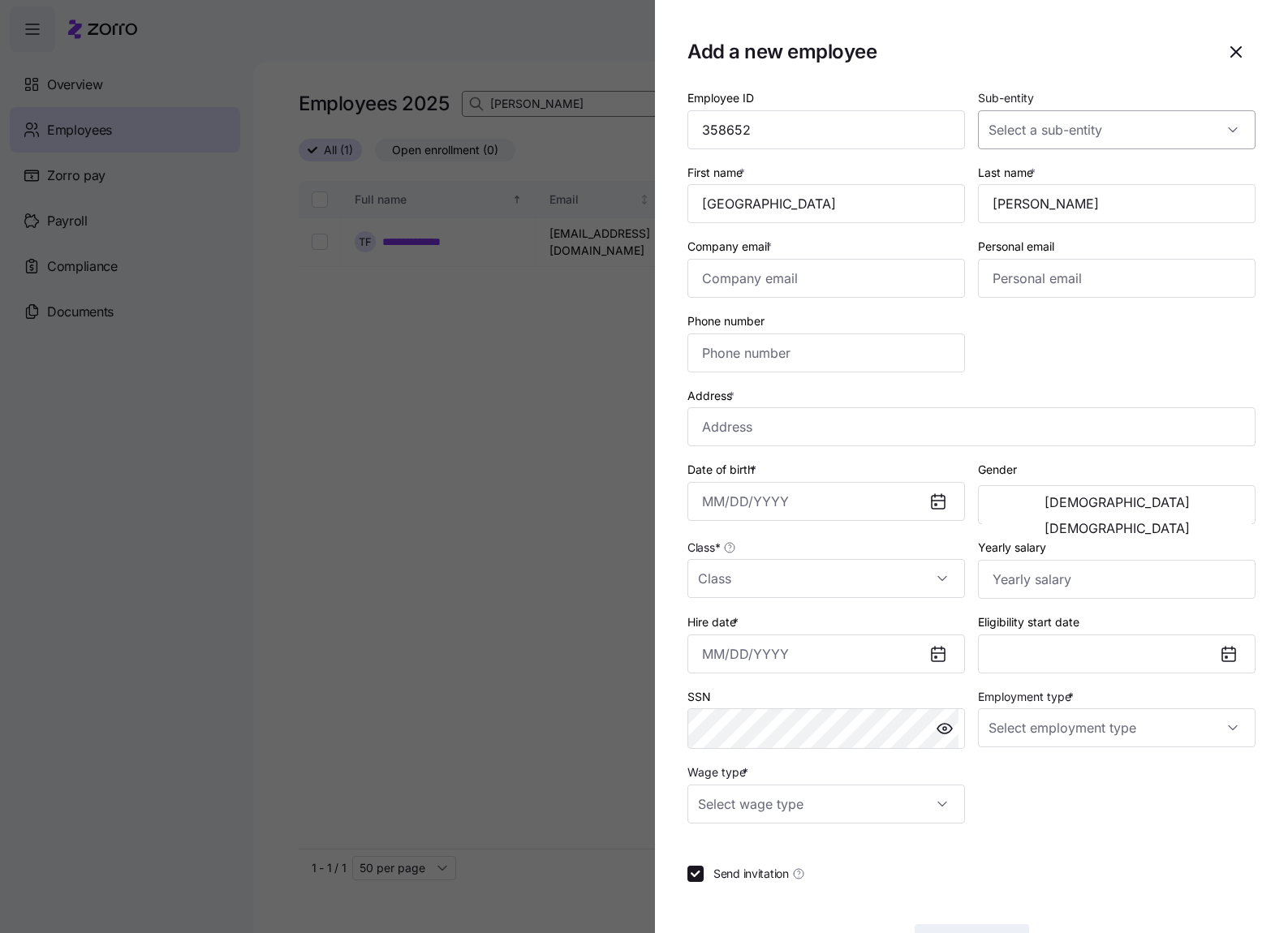
click at [1105, 130] on input "Sub-entity" at bounding box center [1116, 130] width 277 height 39
click at [1133, 177] on div "Dungarvin [US_STATE] LLC" at bounding box center [1109, 179] width 259 height 35
type input "Dungarvin [US_STATE] LLC"
click at [866, 803] on input "Wage type *" at bounding box center [825, 804] width 277 height 39
click at [816, 888] on div "Hourly" at bounding box center [823, 888] width 259 height 35
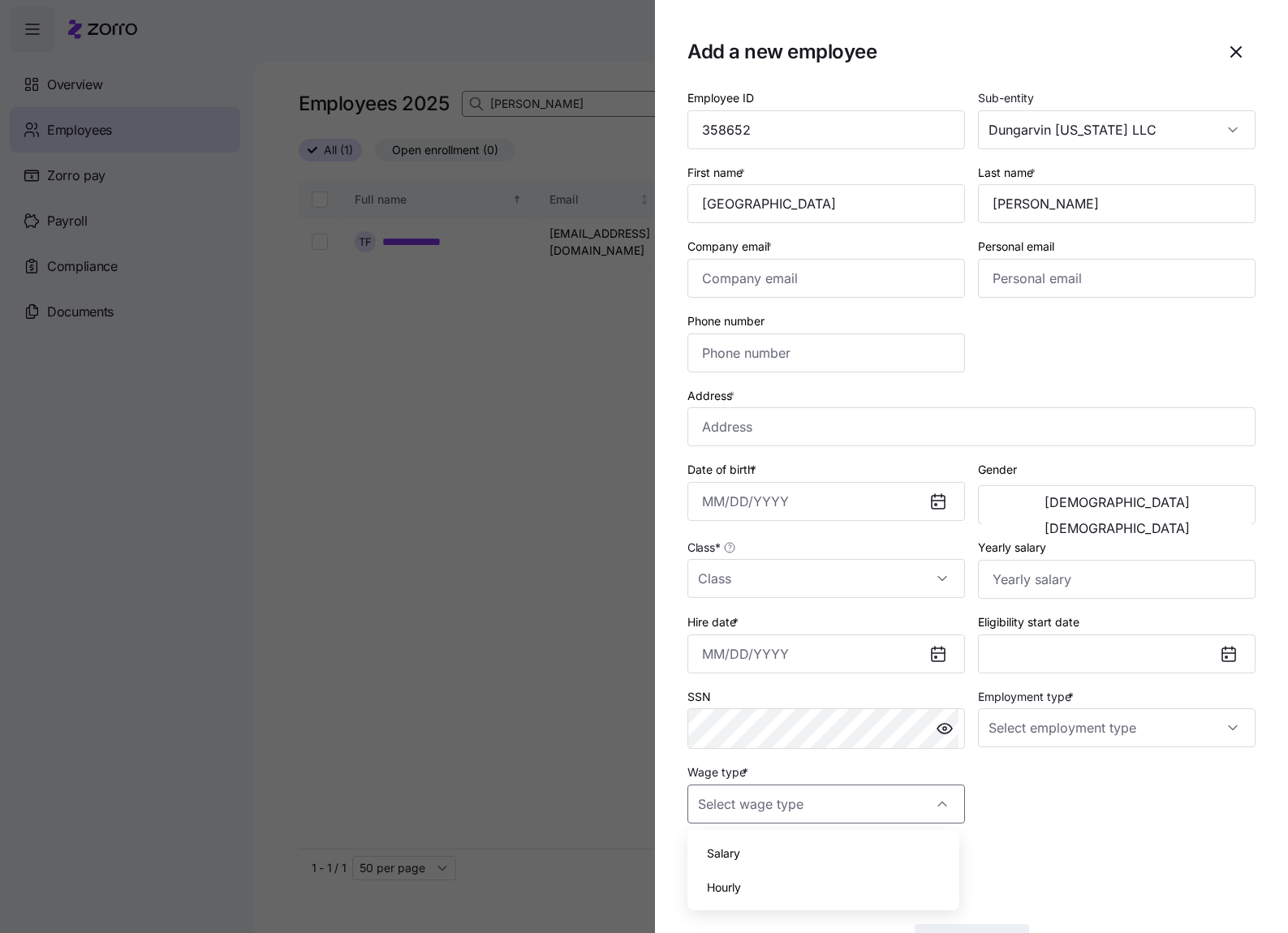
type input "Hourly"
click at [927, 564] on input "Class *" at bounding box center [825, 579] width 277 height 39
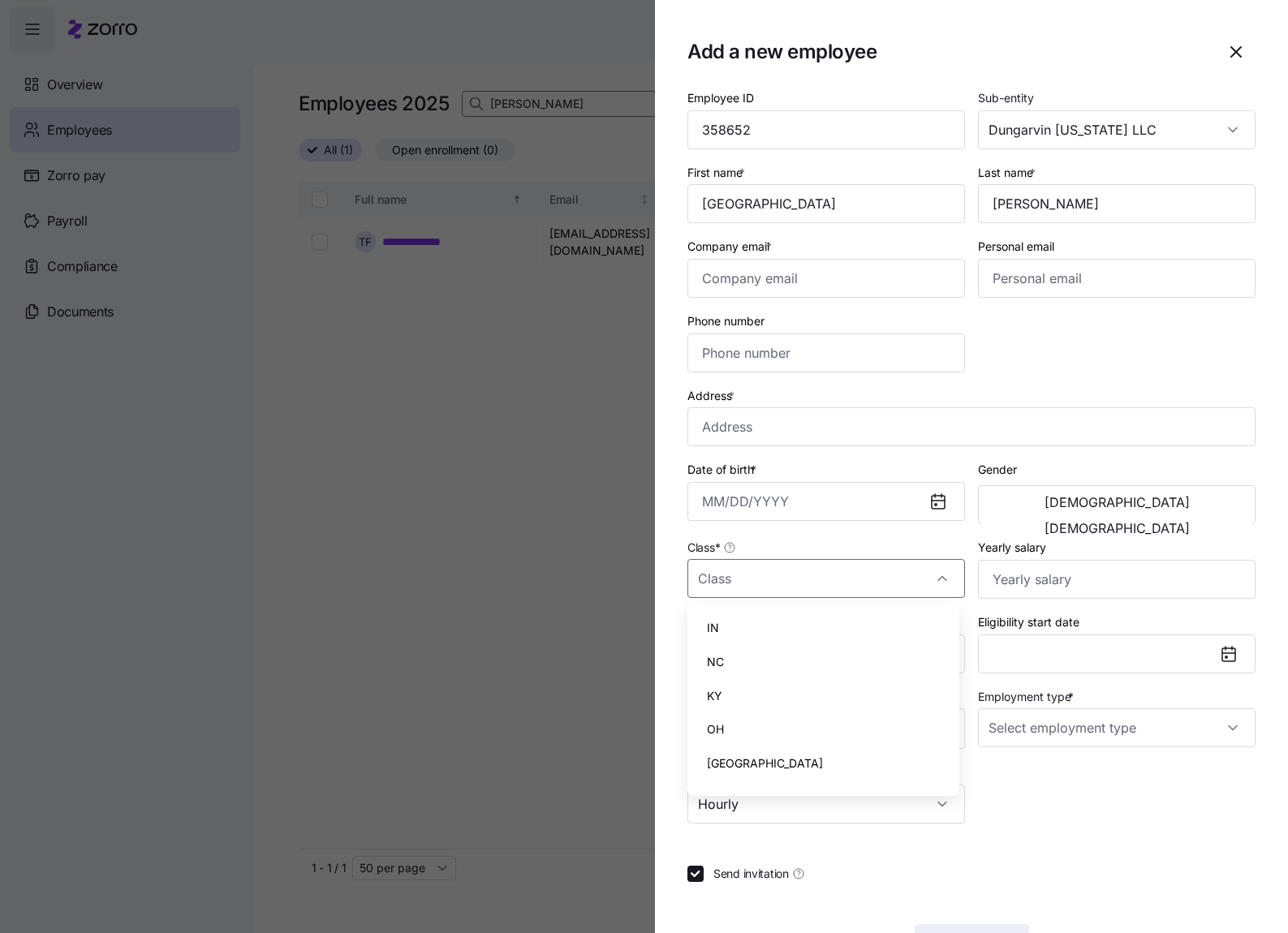
click at [787, 630] on div "IN" at bounding box center [823, 629] width 259 height 35
type input "IN"
click at [707, 653] on input "Hire date *" at bounding box center [825, 654] width 277 height 39
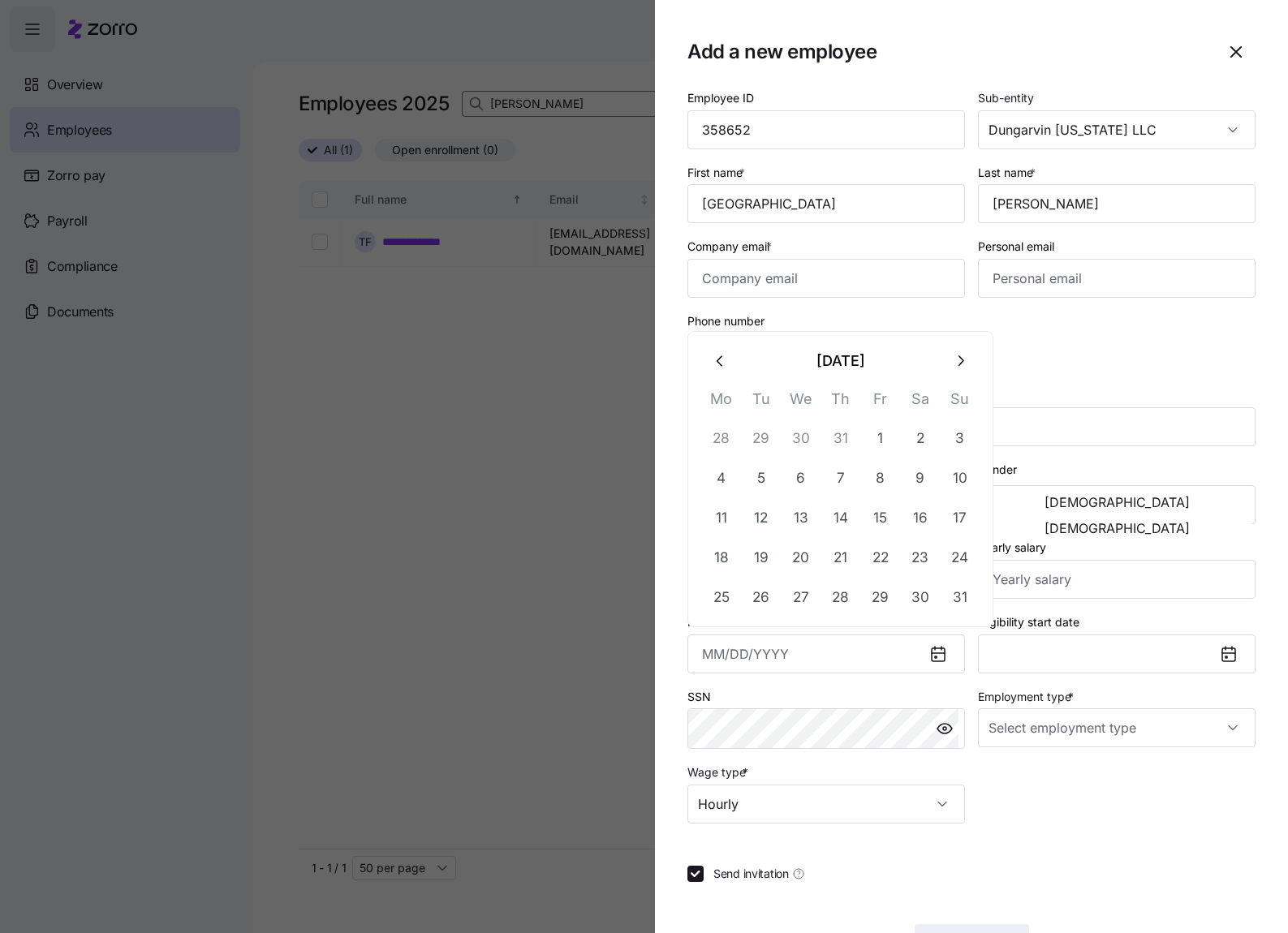
paste input "[DATE]"
type input "[DATE]"
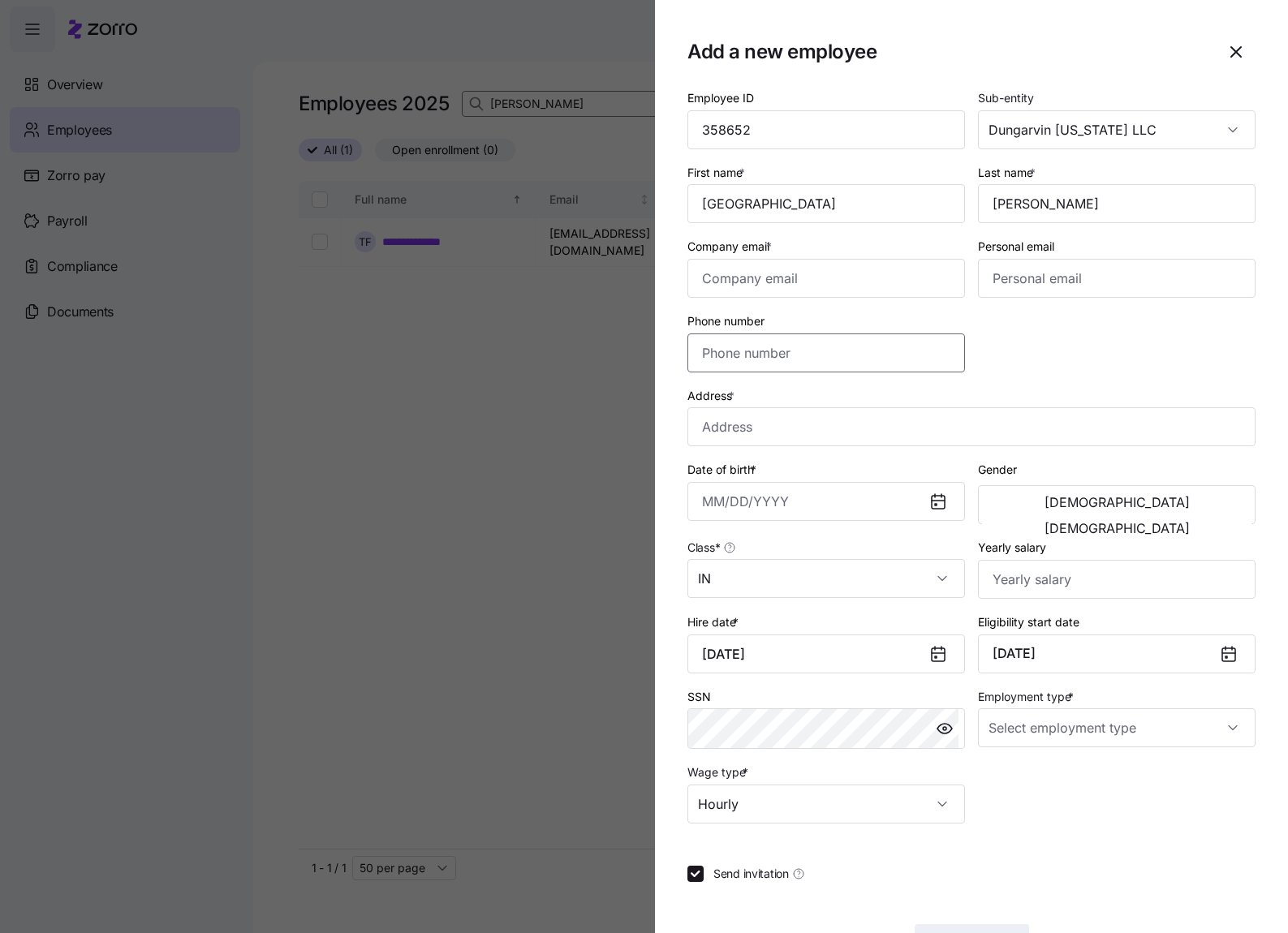
click at [751, 352] on body "**********" at bounding box center [644, 462] width 1288 height 923
paste input "[PHONE_NUMBER]"
type input "[PHONE_NUMBER]"
click at [801, 277] on input "Company email *" at bounding box center [825, 278] width 277 height 39
paste input "[EMAIL_ADDRESS][DOMAIN_NAME]"
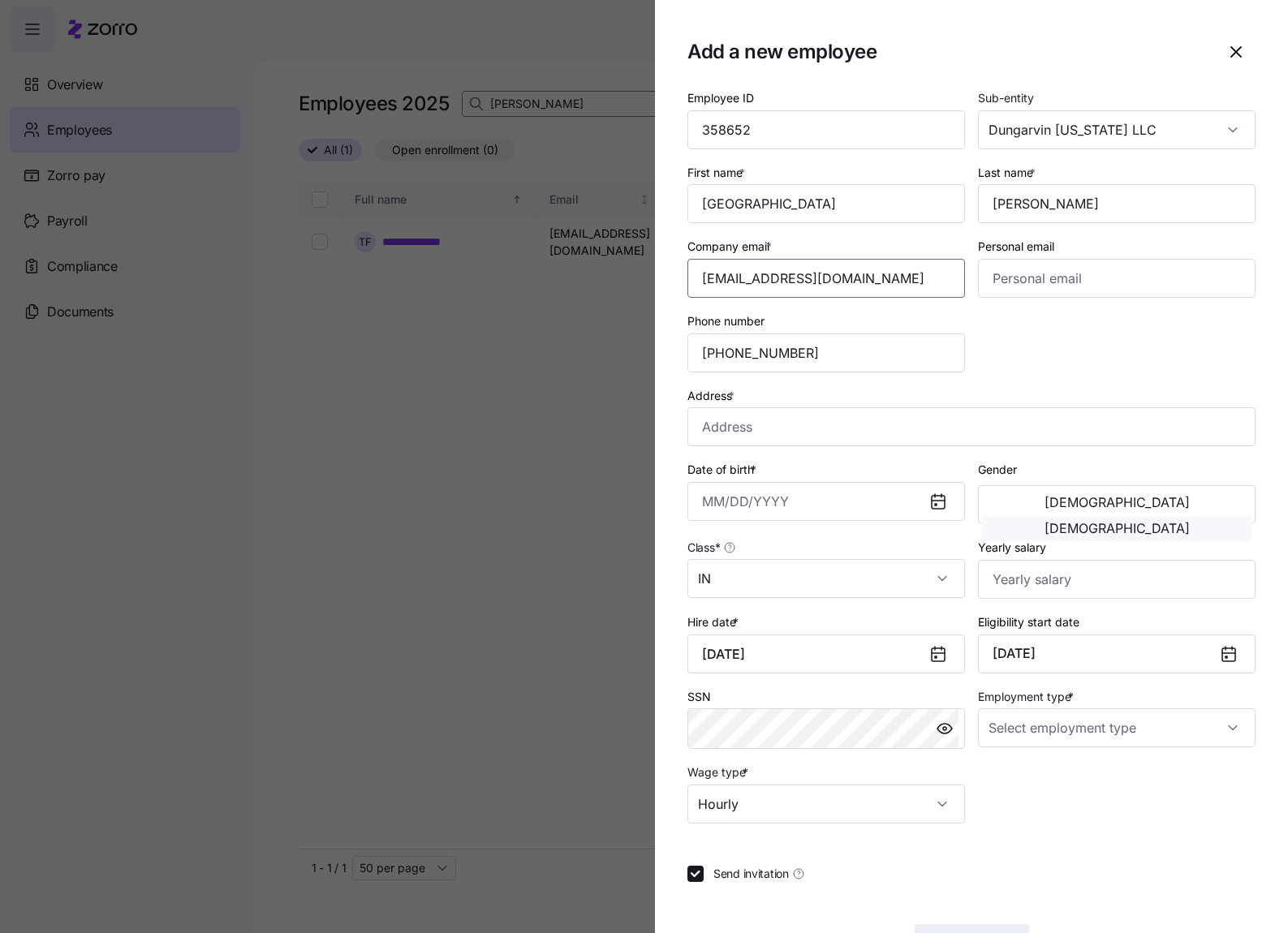
type input "[EMAIL_ADDRESS][DOMAIN_NAME]"
click at [757, 416] on input "Address *" at bounding box center [971, 426] width 568 height 39
paste input "[STREET_ADDRESS][PERSON_NAME]"
type input "[STREET_ADDRESS][PERSON_NAME]"
click at [1120, 807] on div "Employee ID 358652 Sub-entity Dungarvin [US_STATE] LLC First name * Madison Las…" at bounding box center [970, 456] width 581 height 749
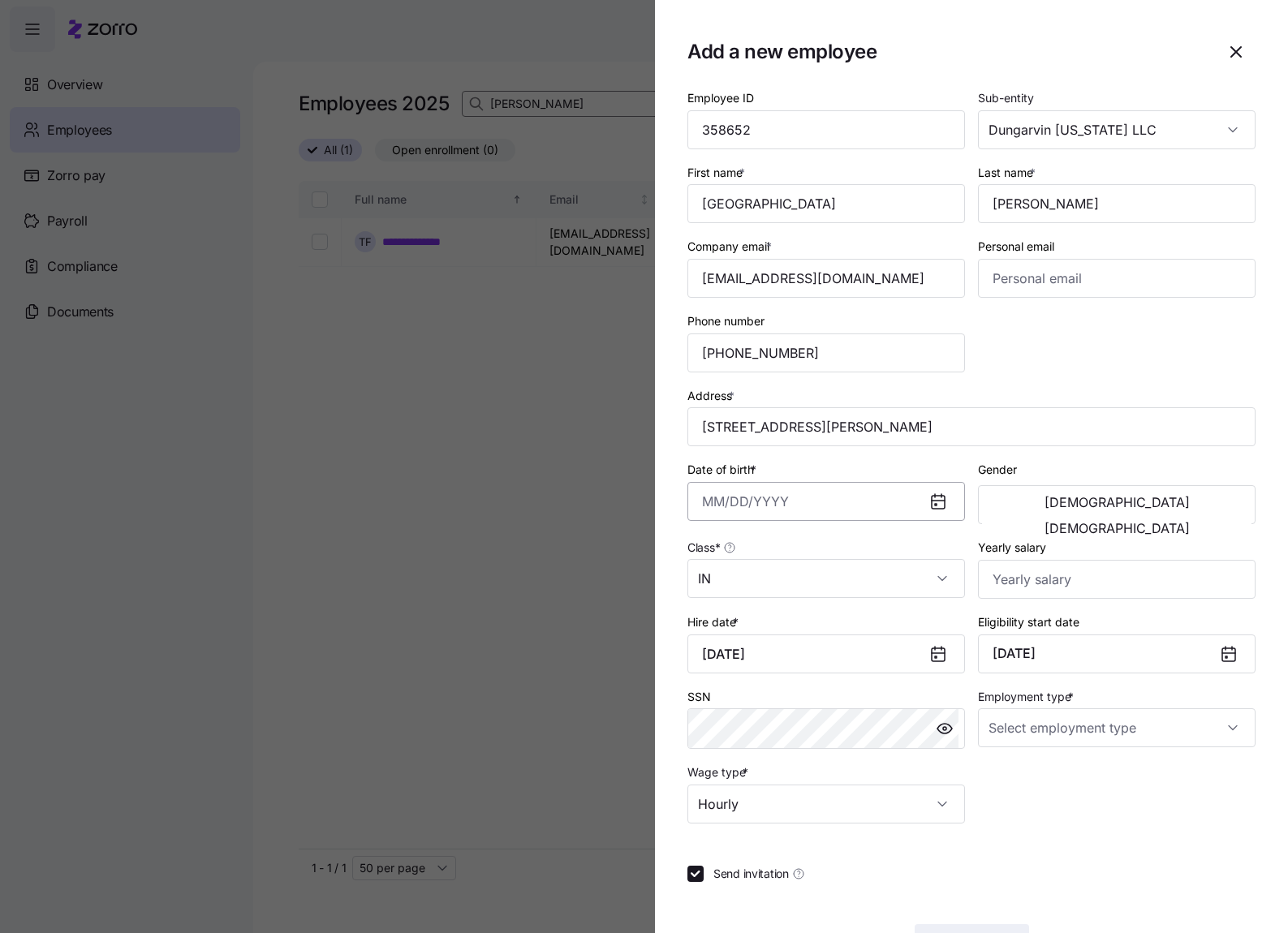
click at [712, 497] on input "Date of birth *" at bounding box center [825, 501] width 277 height 39
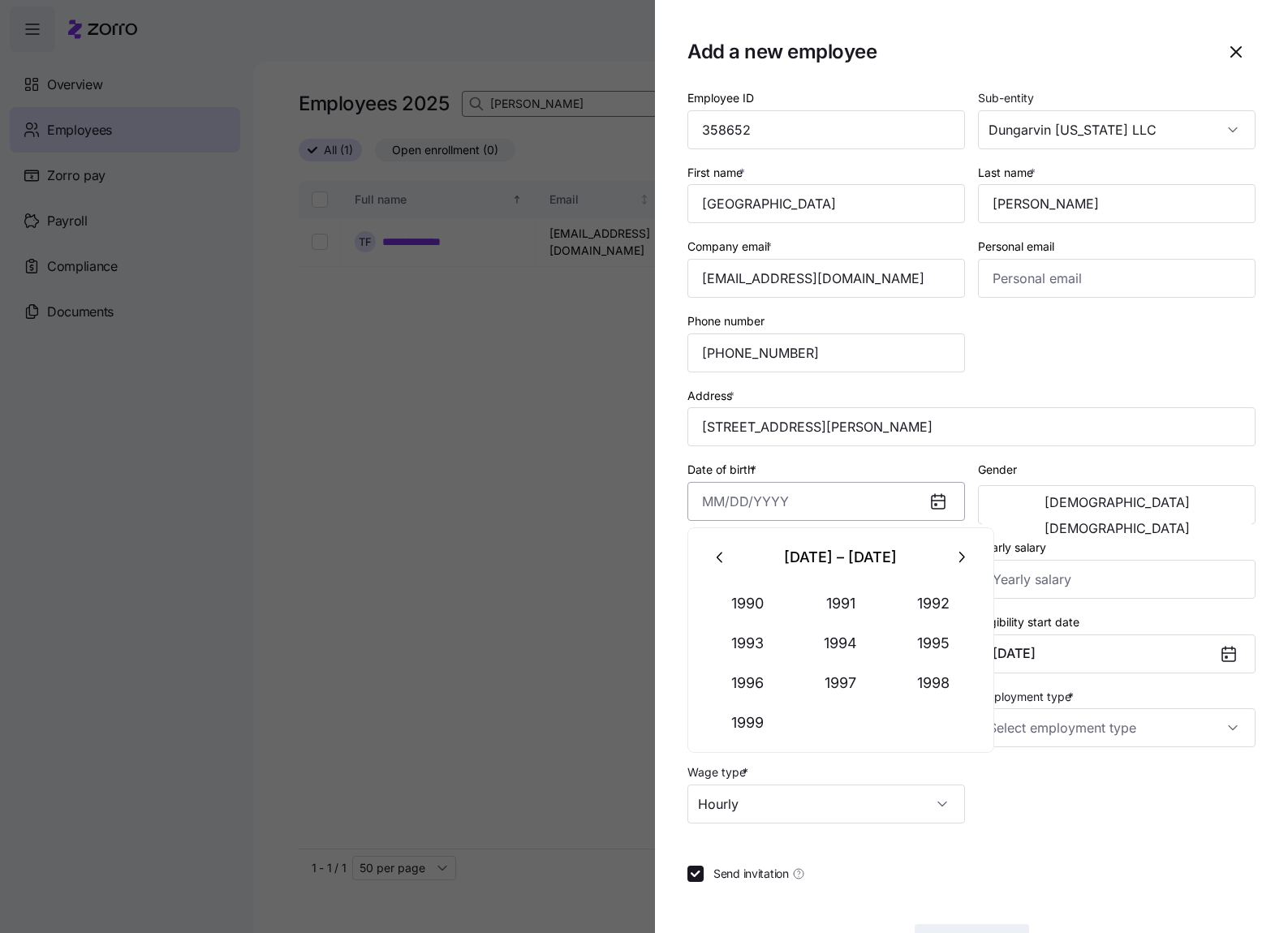
paste input "[DATE]"
type input "[DATE]"
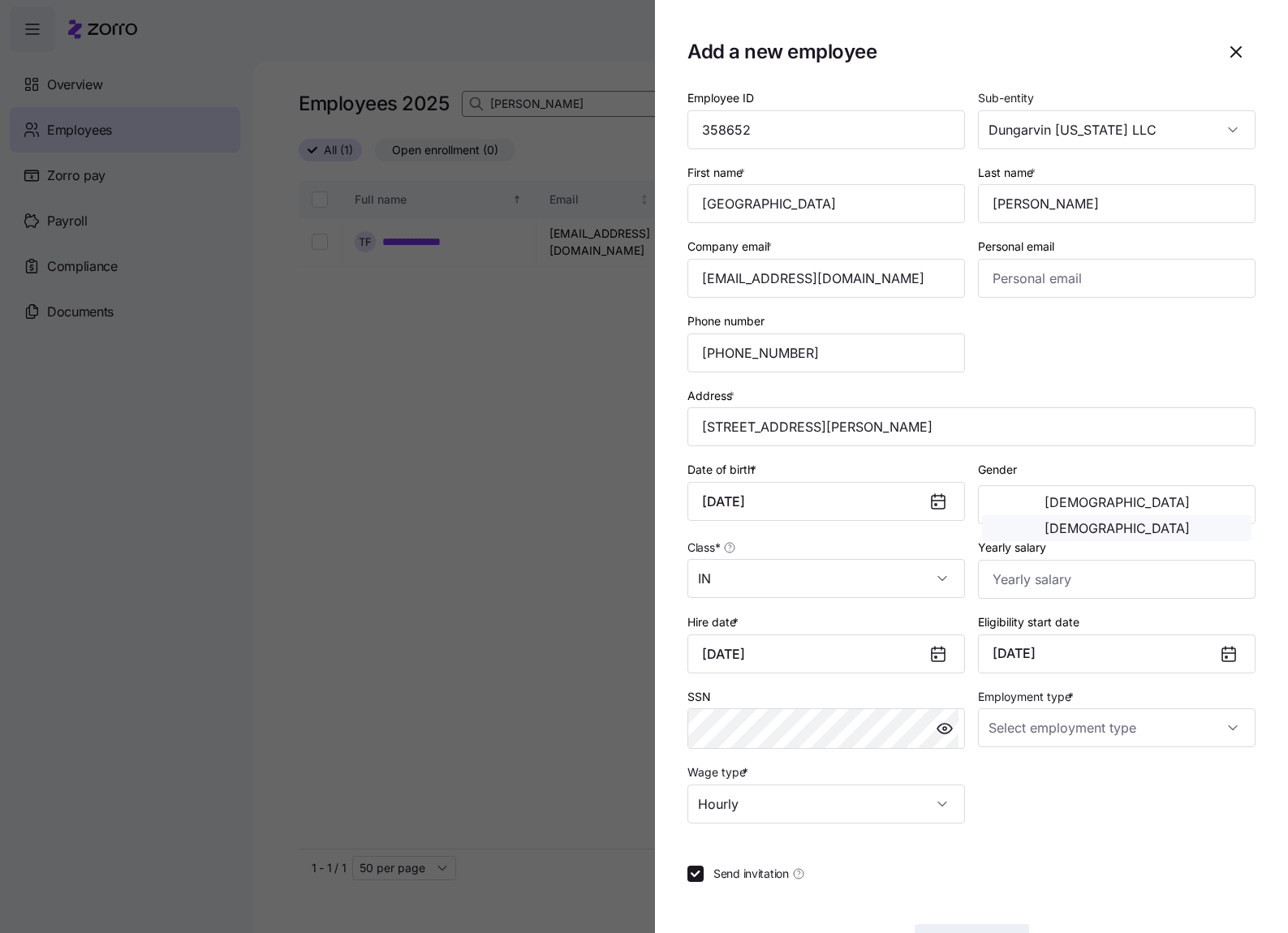
click at [1196, 515] on button "[DEMOGRAPHIC_DATA]" at bounding box center [1116, 528] width 270 height 26
click at [1109, 748] on input "Employment type *" at bounding box center [1116, 728] width 277 height 39
click at [1073, 781] on div "Full Time" at bounding box center [1109, 778] width 259 height 35
type input "Full Time"
click at [1010, 580] on input "Yearly salary" at bounding box center [1116, 579] width 277 height 39
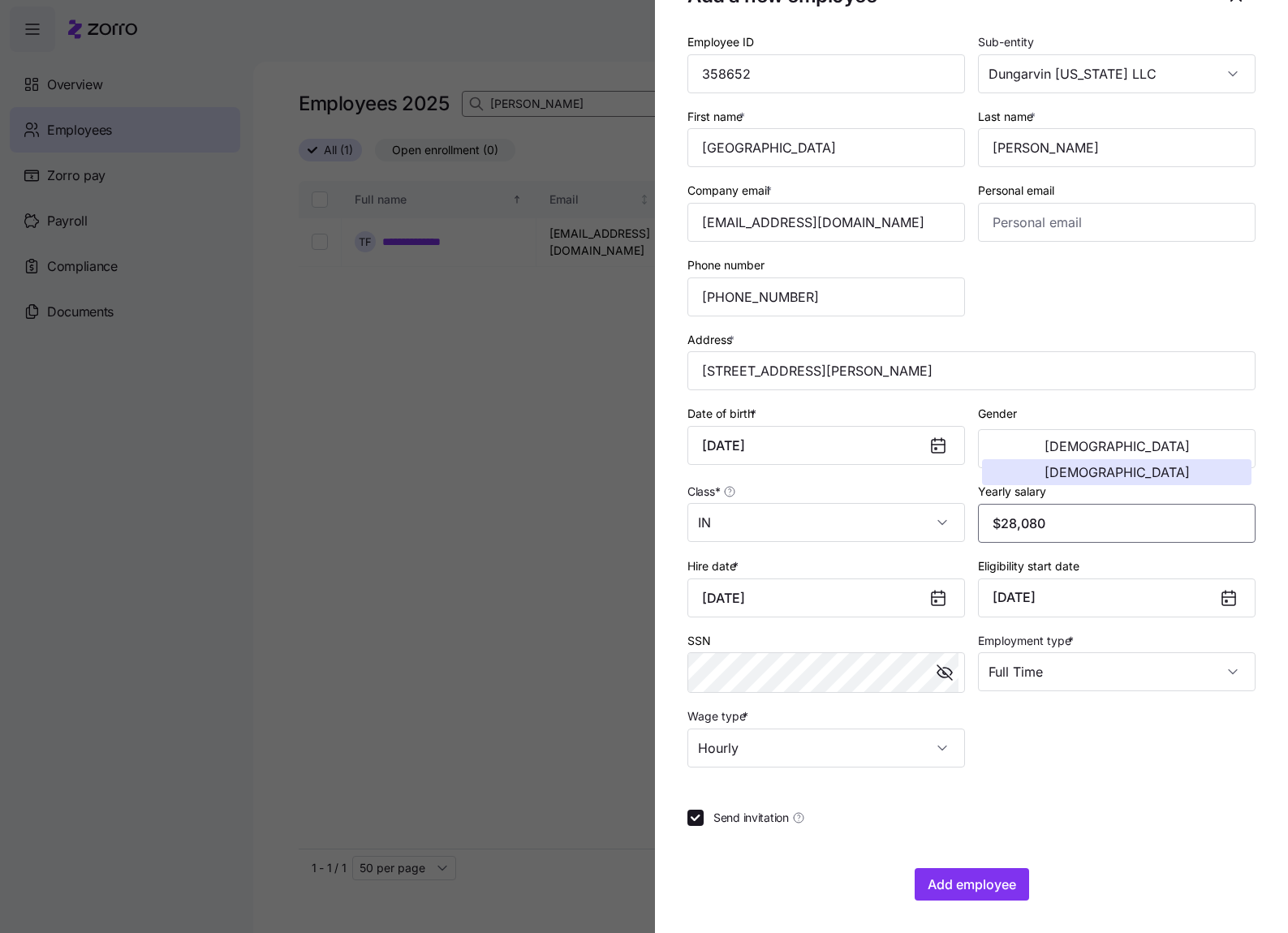
type input "$28,080"
click at [1038, 753] on div "Employee ID 358652 Sub-entity Dungarvin [US_STATE] LLC First name * [PERSON_NAM…" at bounding box center [970, 399] width 581 height 749
click at [975, 880] on span "Add employee" at bounding box center [972, 885] width 88 height 19
